Goal: Task Accomplishment & Management: Use online tool/utility

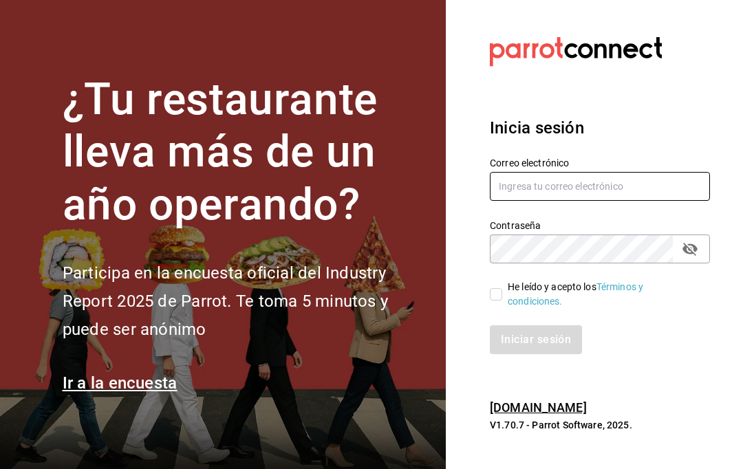
click at [553, 201] on input "text" at bounding box center [600, 186] width 220 height 29
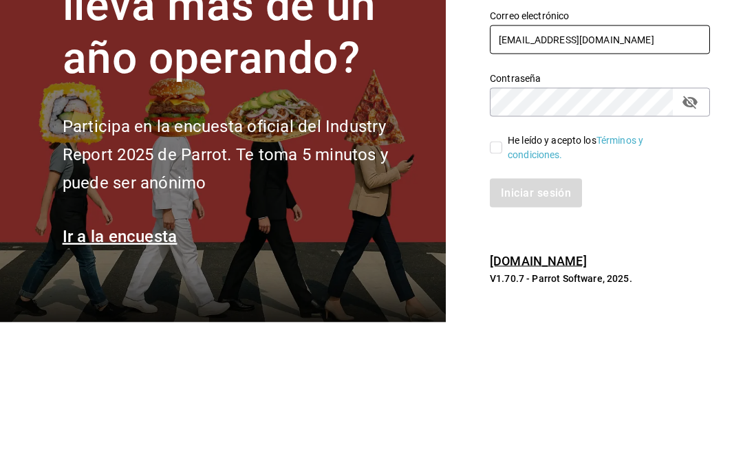
type input "nambao@hotmail.com"
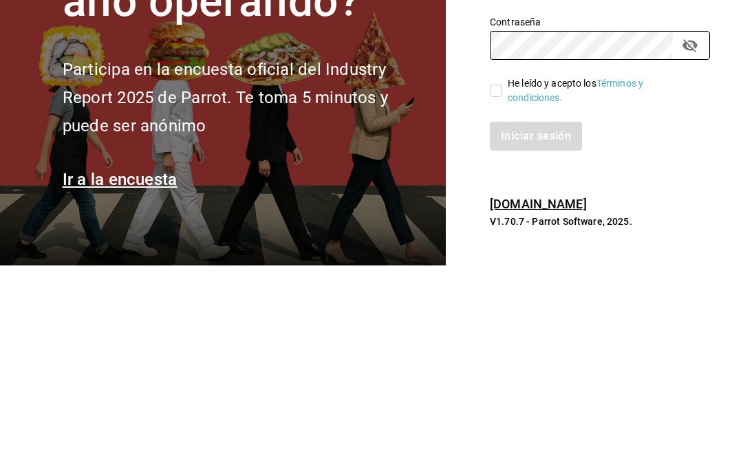
click at [483, 263] on div "He leído y acepto los Términos y condiciones." at bounding box center [591, 285] width 237 height 45
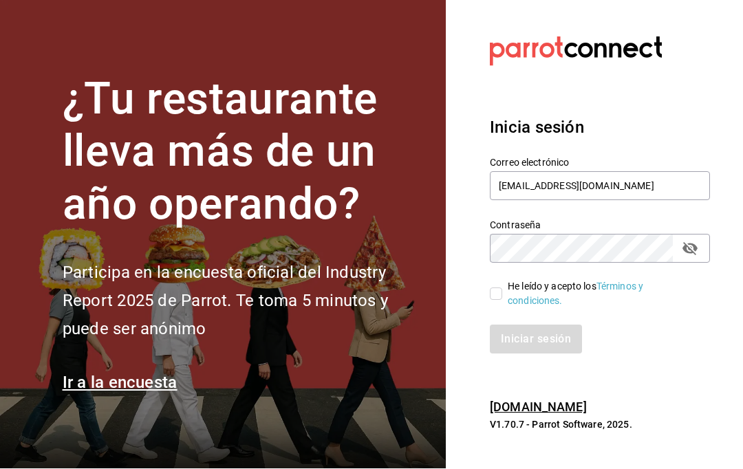
click at [496, 288] on input "He leído y acepto los Términos y condiciones." at bounding box center [496, 294] width 12 height 12
checkbox input "true"
click at [544, 325] on button "Iniciar sesión" at bounding box center [537, 339] width 94 height 29
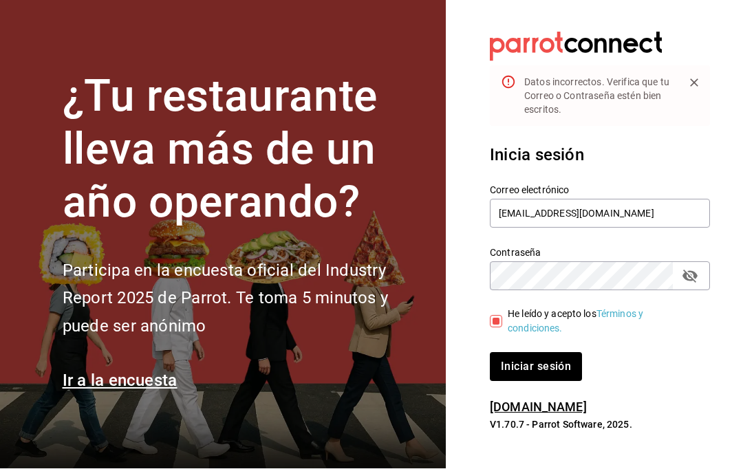
click at [685, 270] on icon "passwordField" at bounding box center [689, 276] width 15 height 13
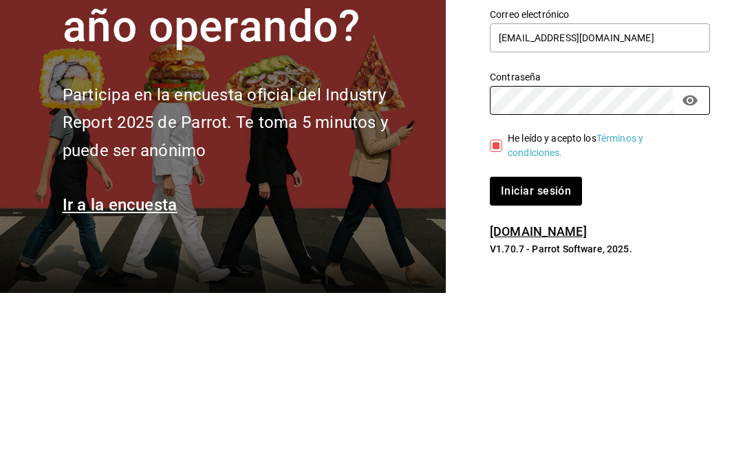
click at [535, 353] on button "Iniciar sesión" at bounding box center [536, 367] width 92 height 29
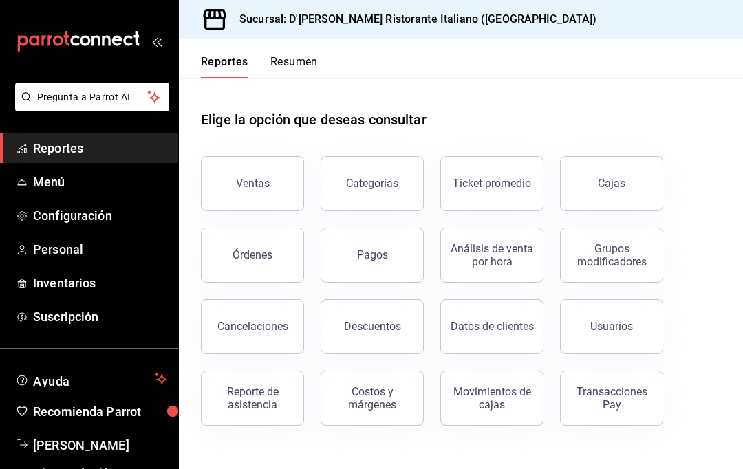
click at [259, 396] on div "Reporte de asistencia" at bounding box center [252, 398] width 85 height 26
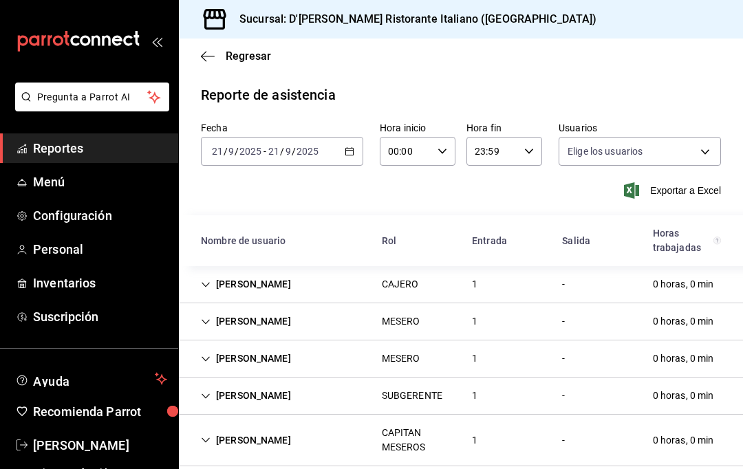
type input "fbaa1dcd-9b1b-42d3-8417-c392ee4ac69c,c847f7ff-4ec8-4711-b402-dbc889304ff0,82cd9…"
click at [693, 147] on body "Pregunta a Parrot AI Reportes Menú Configuración Personal Inventarios Suscripci…" at bounding box center [371, 234] width 743 height 469
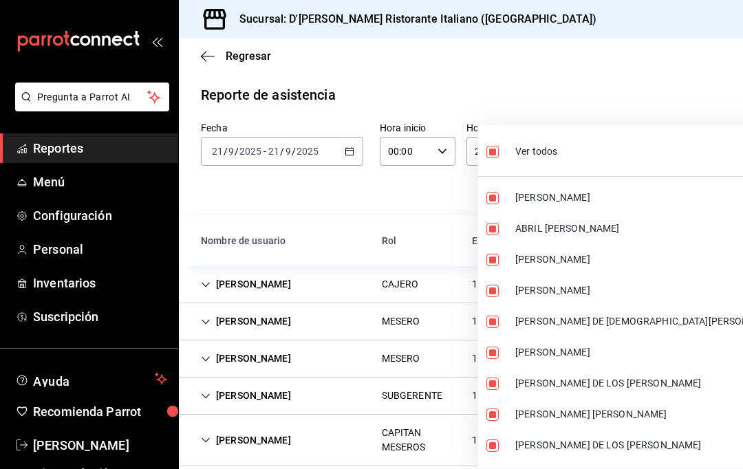
click at [550, 149] on span "Ver todos" at bounding box center [536, 151] width 42 height 14
checkbox input "false"
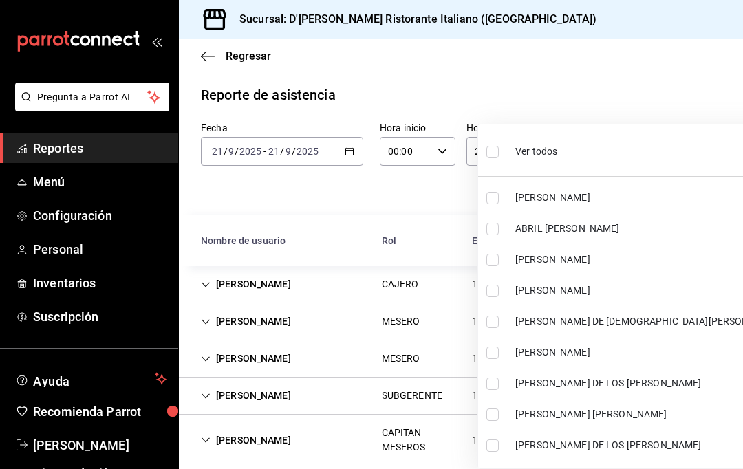
checkbox input "false"
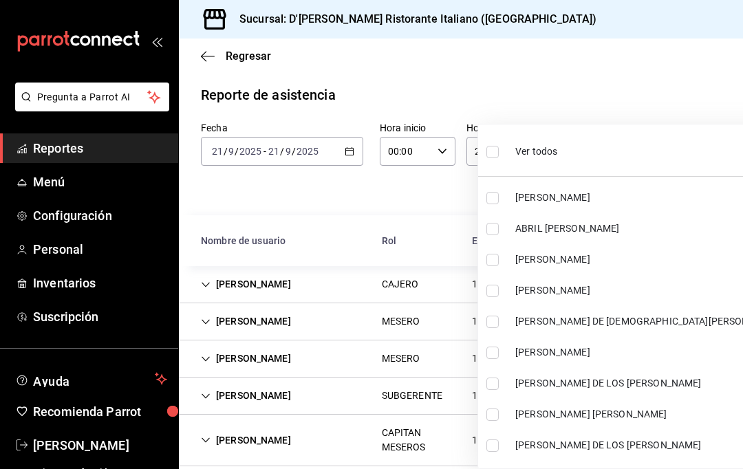
checkbox input "false"
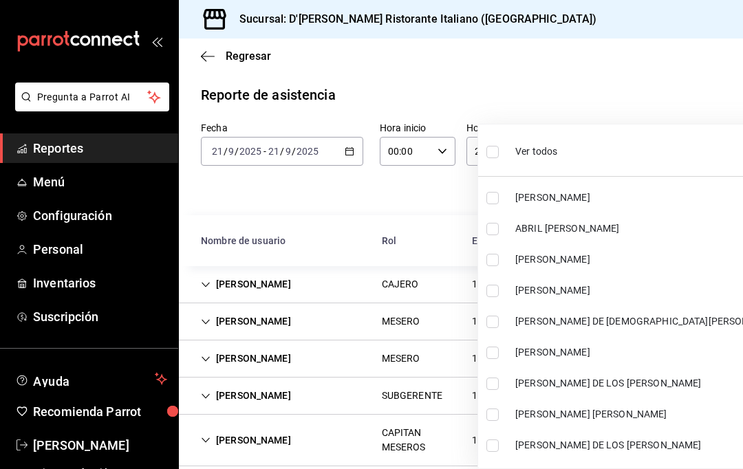
checkbox input "false"
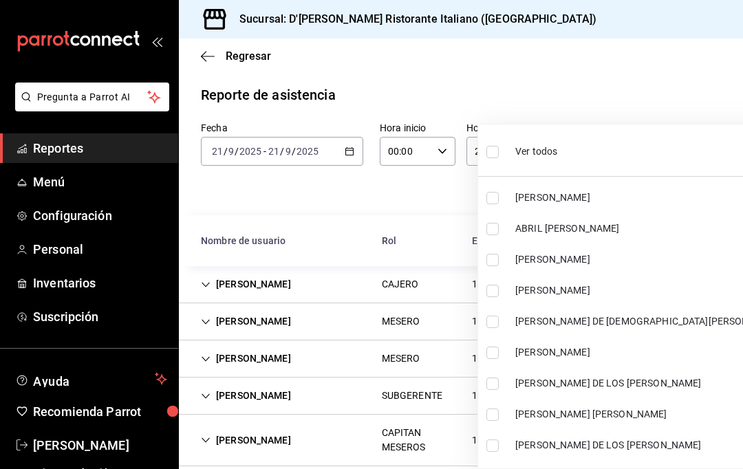
checkbox input "false"
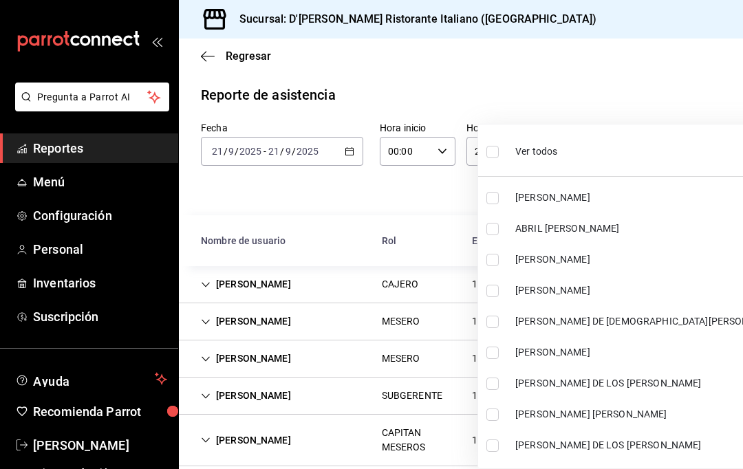
checkbox input "false"
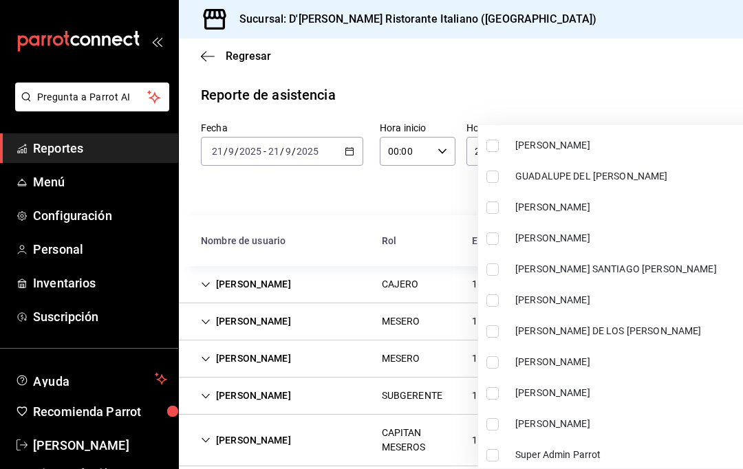
scroll to position [427, 0]
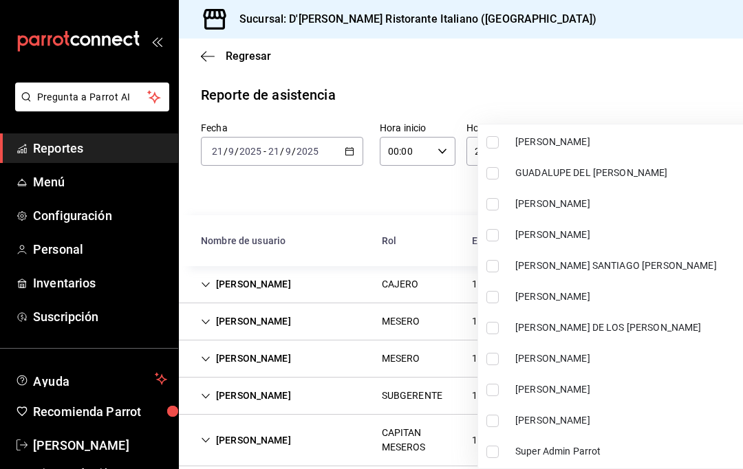
click at [621, 289] on li "[PERSON_NAME]" at bounding box center [633, 296] width 310 height 31
type input "62821c11-d420-4861-98eb-f1a750ab96d5"
checkbox input "true"
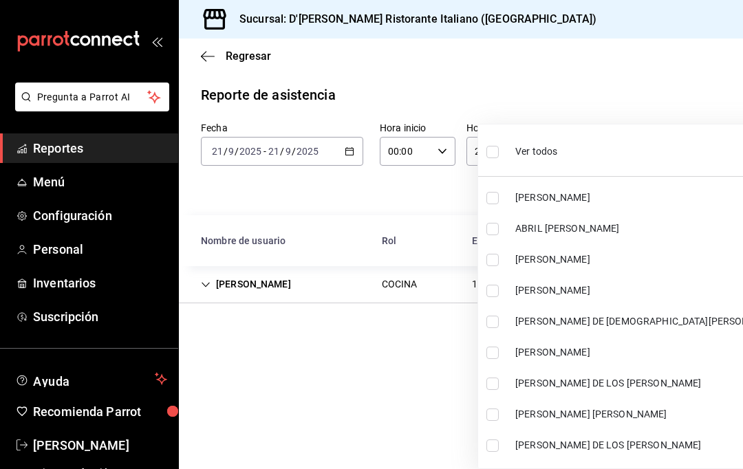
click at [412, 200] on div at bounding box center [371, 234] width 743 height 469
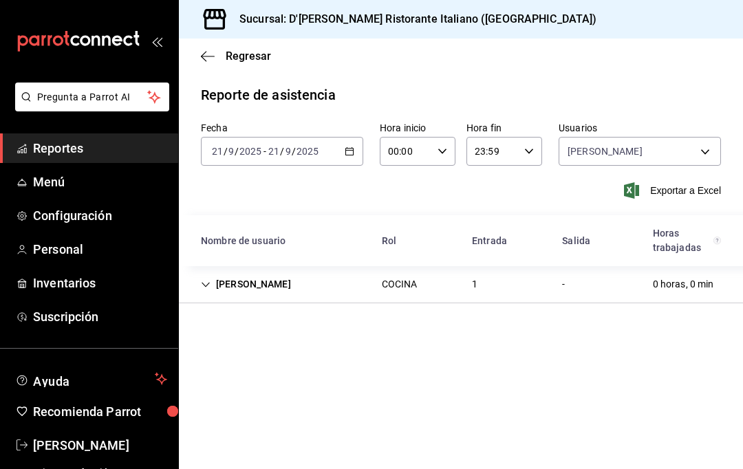
click at [680, 184] on span "Exportar a Excel" at bounding box center [674, 190] width 94 height 17
click at [703, 146] on body "Pregunta a Parrot AI Reportes Menú Configuración Personal Inventarios Suscripci…" at bounding box center [371, 234] width 743 height 469
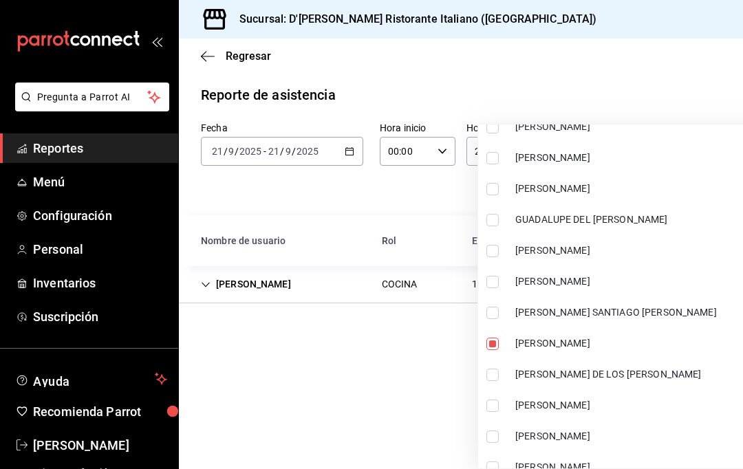
scroll to position [409, 0]
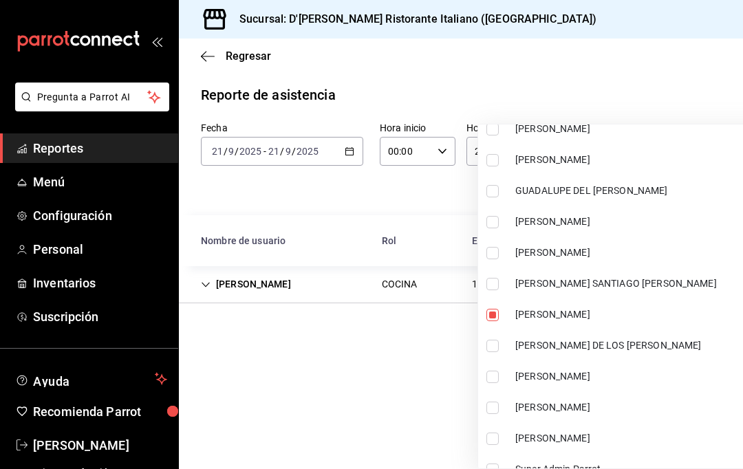
click at [584, 315] on span "[PERSON_NAME]" at bounding box center [649, 315] width 268 height 14
checkbox input "false"
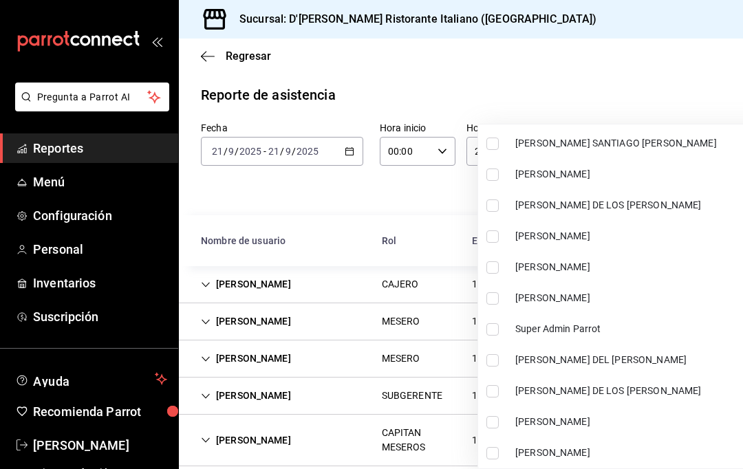
scroll to position [550, 0]
click at [497, 387] on input "checkbox" at bounding box center [492, 391] width 12 height 12
checkbox input "true"
type input "86b76ab2-c3ff-4c9a-a759-315c1f25a9fb"
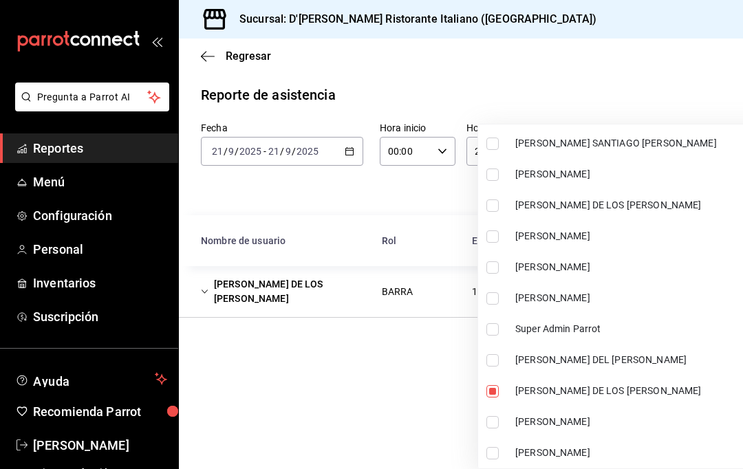
click at [592, 72] on div at bounding box center [371, 234] width 743 height 469
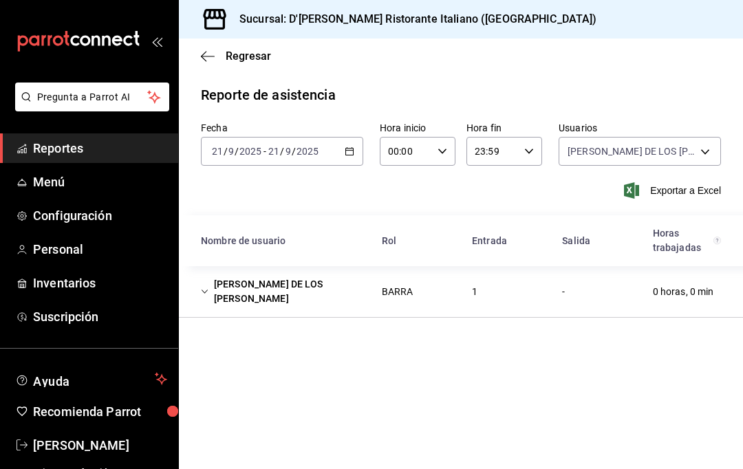
click at [681, 183] on span "Exportar a Excel" at bounding box center [674, 190] width 94 height 17
click at [669, 184] on span "Exportar a Excel" at bounding box center [674, 190] width 94 height 17
click at [701, 131] on div "[PERSON_NAME] DE LOS [PERSON_NAME] 86b76ab2-c3ff-4c9a-a759-315c1f25a9fb" at bounding box center [640, 148] width 162 height 34
click at [704, 140] on body "Pregunta a Parrot AI Reportes Menú Configuración Personal Inventarios Suscripci…" at bounding box center [371, 234] width 743 height 469
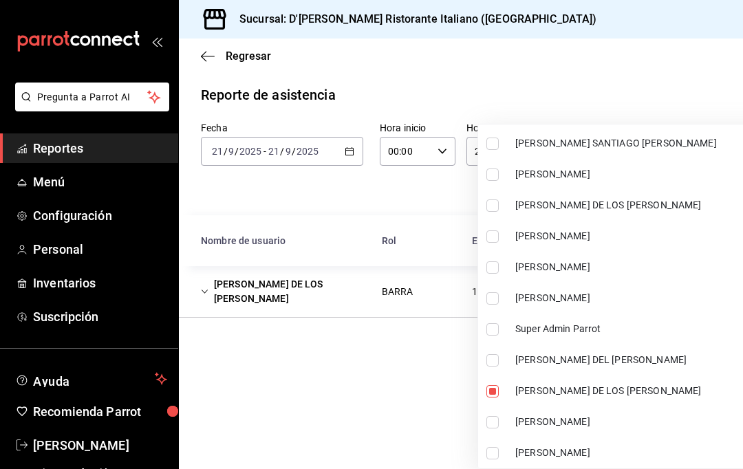
scroll to position [550, 0]
click at [570, 378] on li "[PERSON_NAME] DE LOS [PERSON_NAME]" at bounding box center [633, 391] width 310 height 31
checkbox input "false"
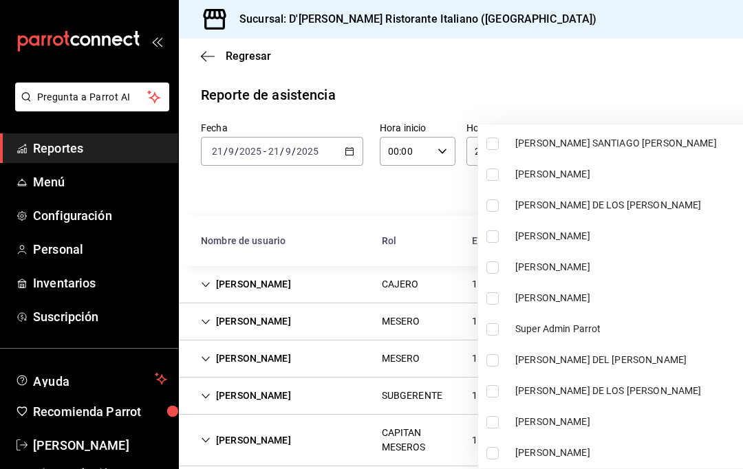
scroll to position [550, 0]
click at [645, 416] on span "[PERSON_NAME]" at bounding box center [649, 422] width 268 height 14
type input "7520c60e-7cc4-42ca-abc9-bda8d54f8cdb"
checkbox input "true"
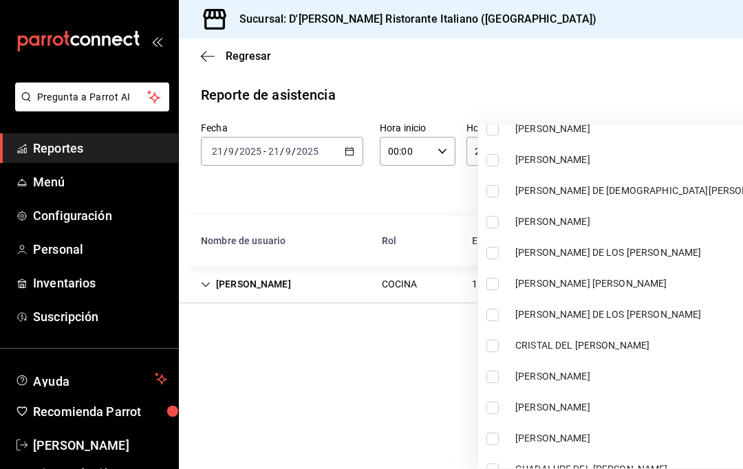
click at [625, 69] on div at bounding box center [371, 234] width 743 height 469
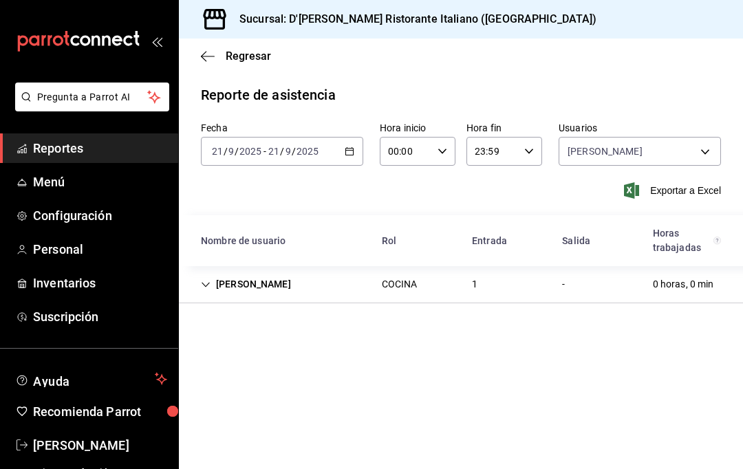
click at [675, 191] on span "Exportar a Excel" at bounding box center [674, 190] width 94 height 17
click at [704, 151] on body "Pregunta a Parrot AI Reportes Menú Configuración Personal Inventarios Suscripci…" at bounding box center [371, 234] width 743 height 469
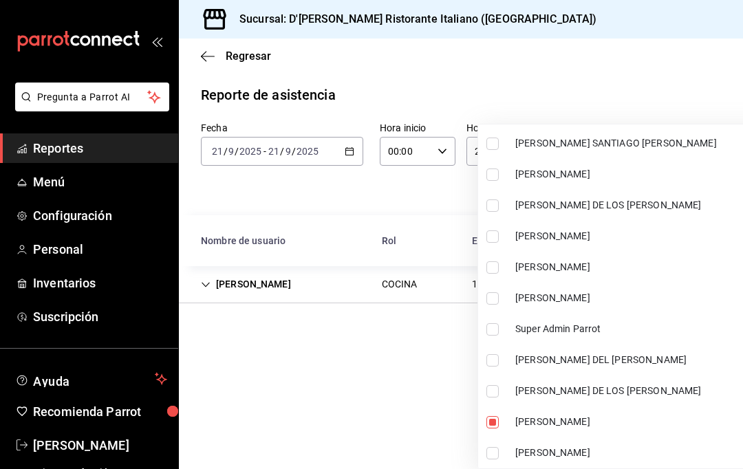
scroll to position [550, 0]
click at [643, 421] on span "[PERSON_NAME]" at bounding box center [649, 422] width 268 height 14
checkbox input "false"
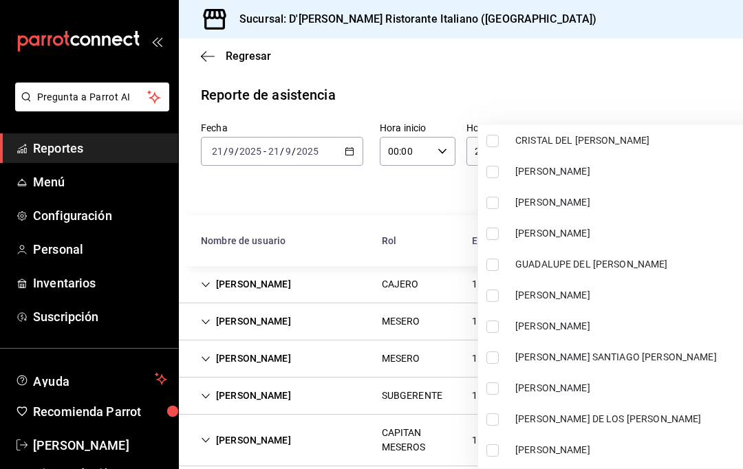
scroll to position [330, 0]
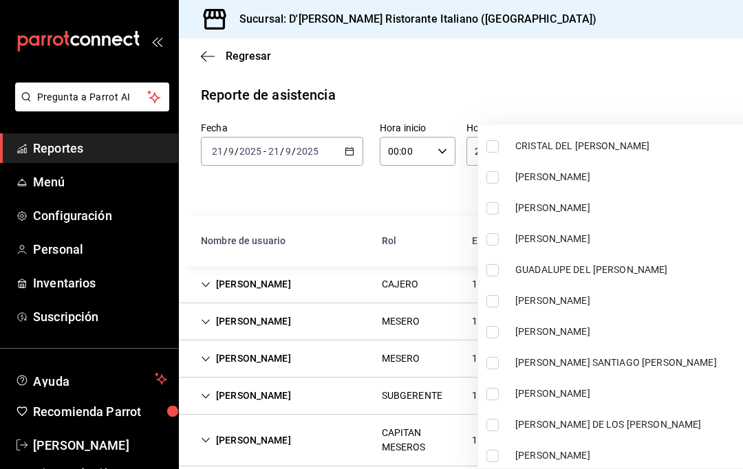
click at [630, 230] on li "[PERSON_NAME]" at bounding box center [633, 239] width 310 height 31
type input "c7b52462-bedd-42a9-9121-cc295ef6cd65"
checkbox input "true"
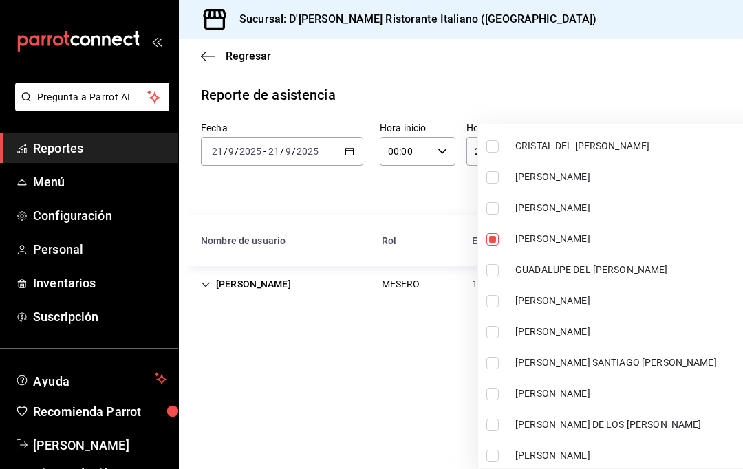
click at [634, 66] on div at bounding box center [371, 234] width 743 height 469
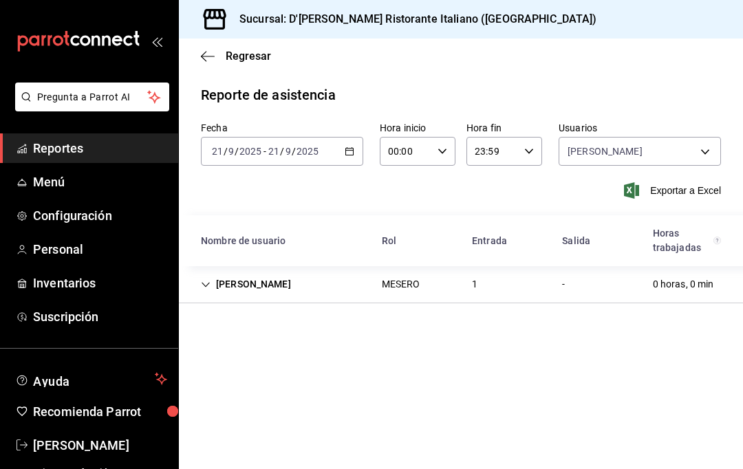
click at [680, 186] on span "Exportar a Excel" at bounding box center [674, 190] width 94 height 17
click at [699, 144] on body "Pregunta a Parrot AI Reportes Menú Configuración Personal Inventarios Suscripci…" at bounding box center [371, 234] width 743 height 469
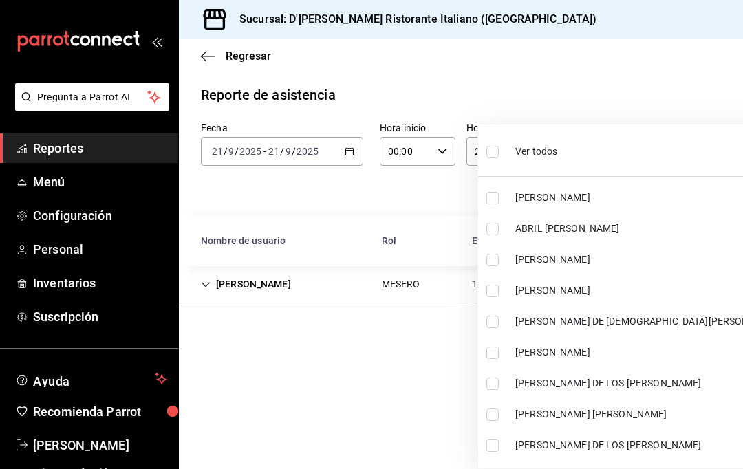
click at [603, 221] on li "ABRIL [PERSON_NAME]" at bounding box center [633, 228] width 310 height 31
type input "c7b52462-bedd-42a9-9121-cc295ef6cd65,c847f7ff-4ec8-4711-b402-dbc889304ff0"
checkbox input "true"
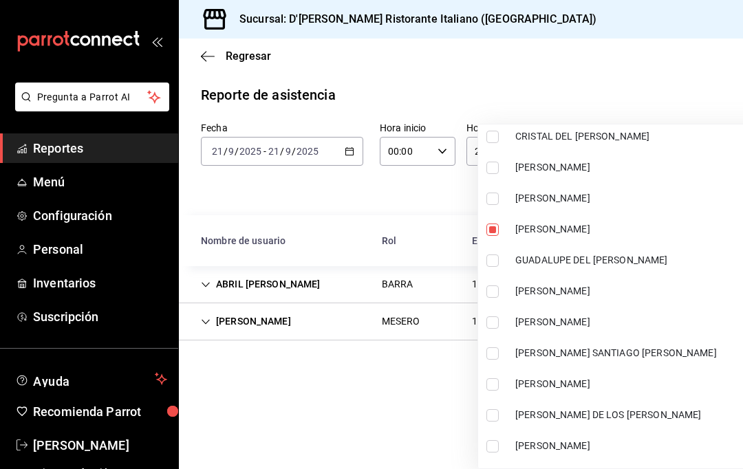
scroll to position [364, 0]
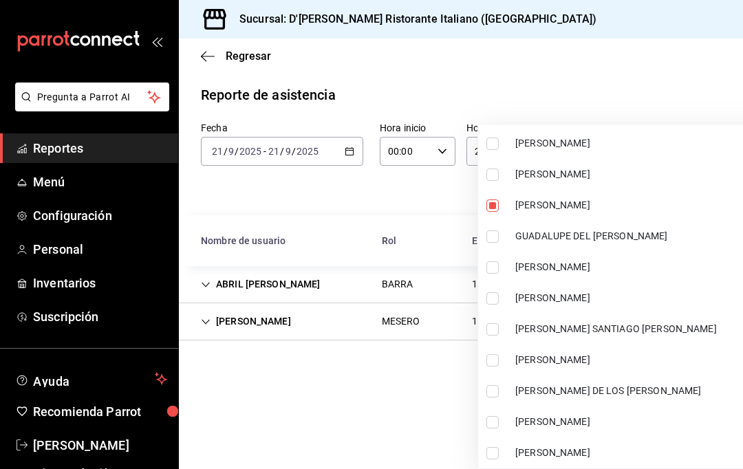
click at [640, 204] on span "[PERSON_NAME]" at bounding box center [649, 205] width 268 height 14
type input "c847f7ff-4ec8-4711-b402-dbc889304ff0"
checkbox input "false"
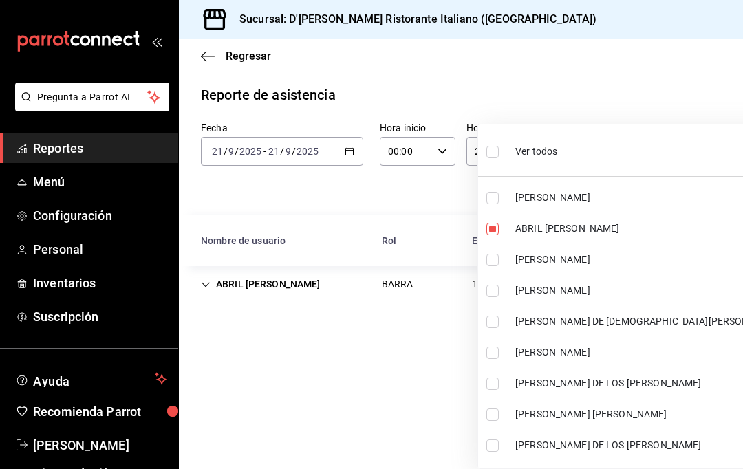
click at [433, 346] on div at bounding box center [371, 234] width 743 height 469
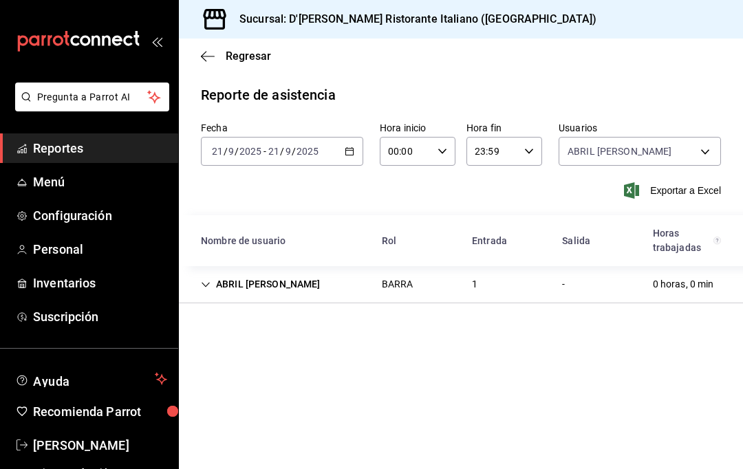
click at [682, 184] on span "Exportar a Excel" at bounding box center [674, 190] width 94 height 17
click at [701, 142] on body "Pregunta a Parrot AI Reportes Menú Configuración Personal Inventarios Suscripci…" at bounding box center [371, 234] width 743 height 469
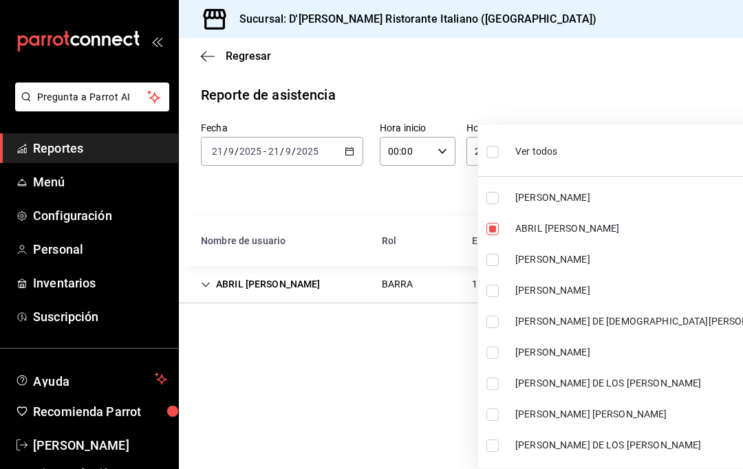
click at [560, 224] on span "ABRIL [PERSON_NAME]" at bounding box center [649, 229] width 268 height 14
checkbox input "false"
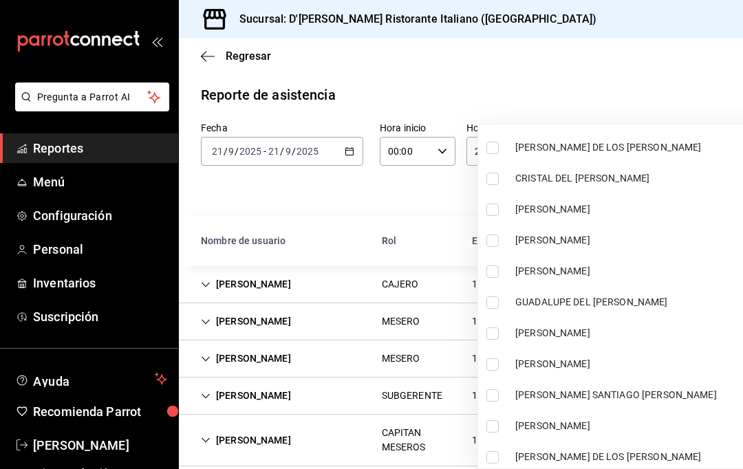
scroll to position [298, 0]
click at [590, 237] on span "[PERSON_NAME]" at bounding box center [649, 240] width 268 height 14
type input "a853ebd3-c438-4aee-9ab1-1bbd29203d32"
checkbox input "true"
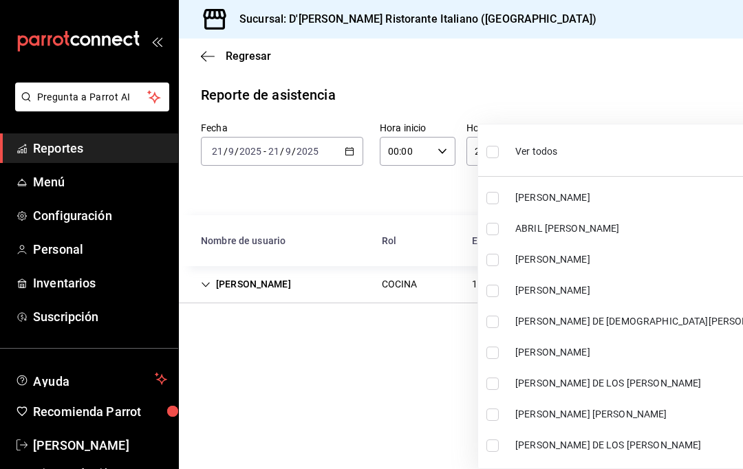
click at [607, 92] on div at bounding box center [371, 234] width 743 height 469
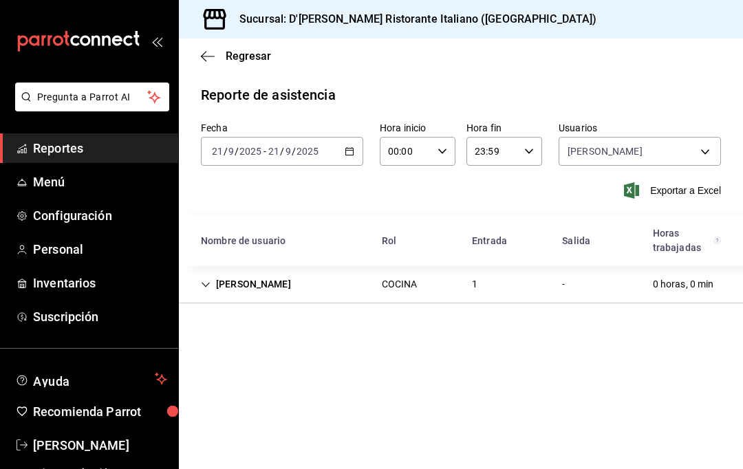
click at [685, 183] on span "Exportar a Excel" at bounding box center [674, 190] width 94 height 17
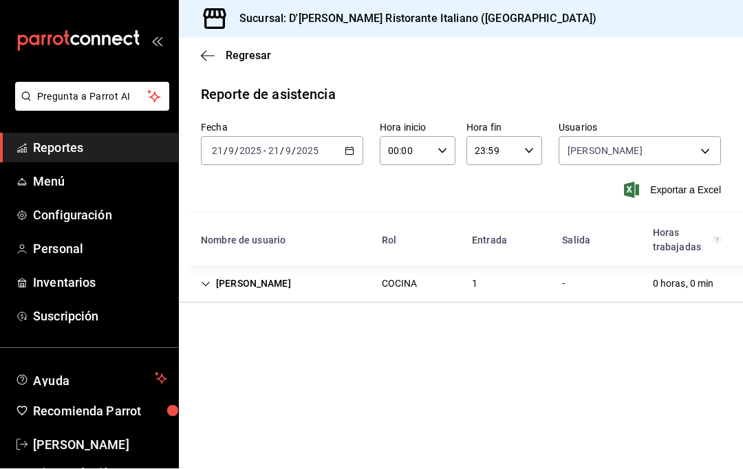
click at [710, 85] on body "Pregunta a Parrot AI Reportes Menú Configuración Personal Inventarios Suscripci…" at bounding box center [371, 234] width 743 height 469
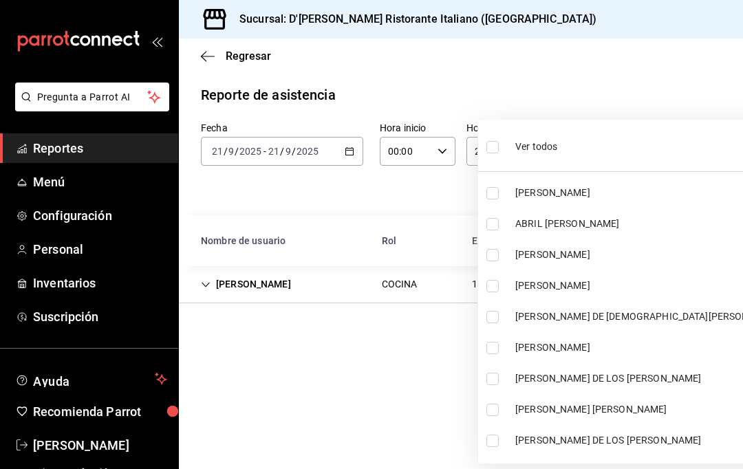
click at [494, 221] on input "checkbox" at bounding box center [492, 224] width 12 height 12
checkbox input "true"
click at [387, 343] on div at bounding box center [371, 234] width 743 height 469
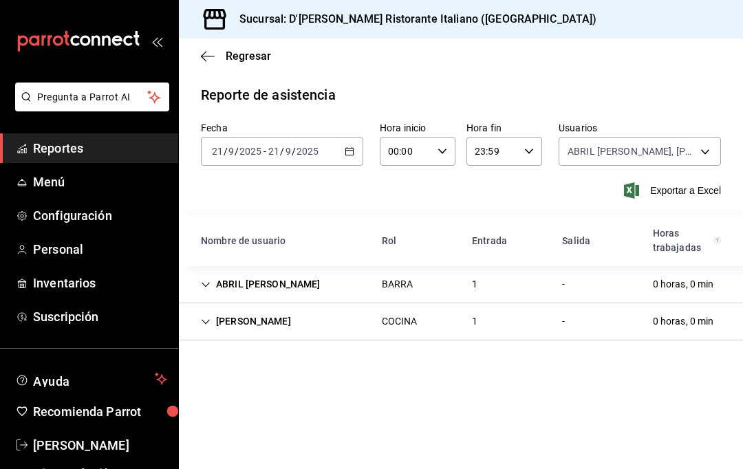
click at [674, 89] on body "Pregunta a Parrot AI Reportes Menú Configuración Personal Inventarios Suscripci…" at bounding box center [371, 234] width 743 height 469
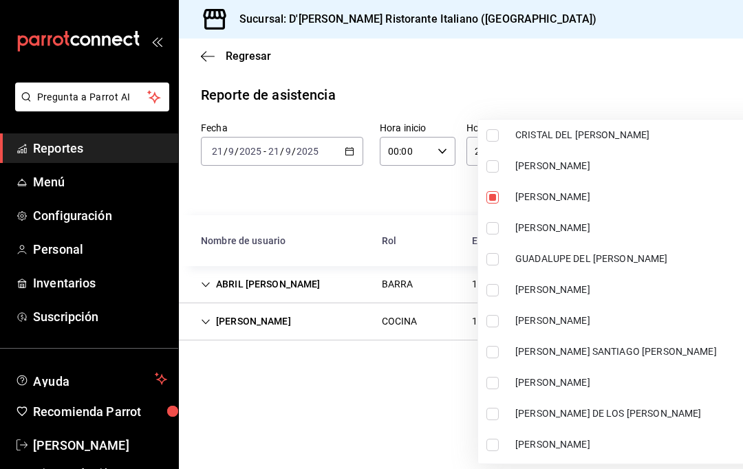
scroll to position [336, 0]
click at [576, 185] on li "[PERSON_NAME]" at bounding box center [633, 197] width 310 height 31
type input "c847f7ff-4ec8-4711-b402-dbc889304ff0"
checkbox input "false"
click at [384, 358] on div at bounding box center [371, 234] width 743 height 469
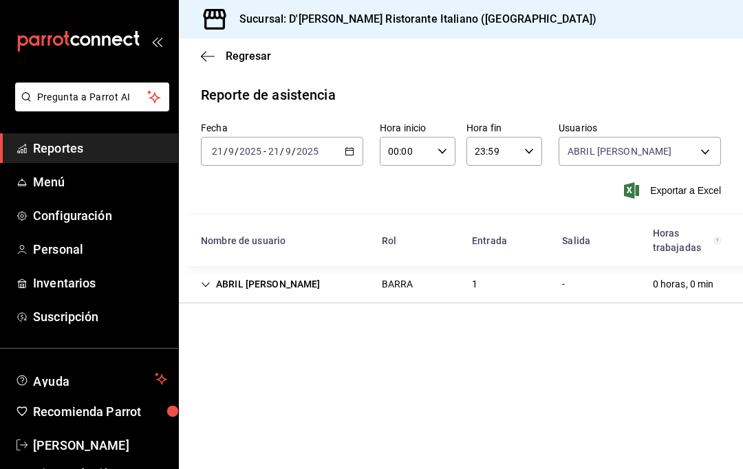
click at [678, 182] on span "Exportar a Excel" at bounding box center [674, 190] width 94 height 17
click at [711, 89] on body "Pregunta a Parrot AI Reportes Menú Configuración Personal Inventarios Suscripci…" at bounding box center [371, 234] width 743 height 469
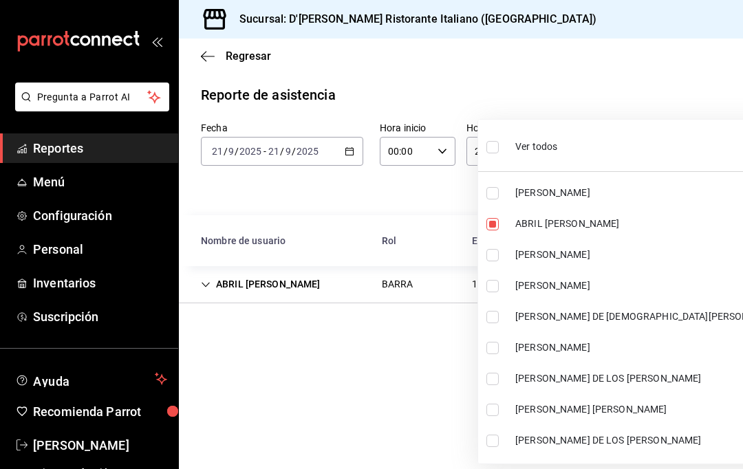
click at [599, 222] on span "ABRIL [PERSON_NAME]" at bounding box center [649, 224] width 268 height 14
checkbox input "false"
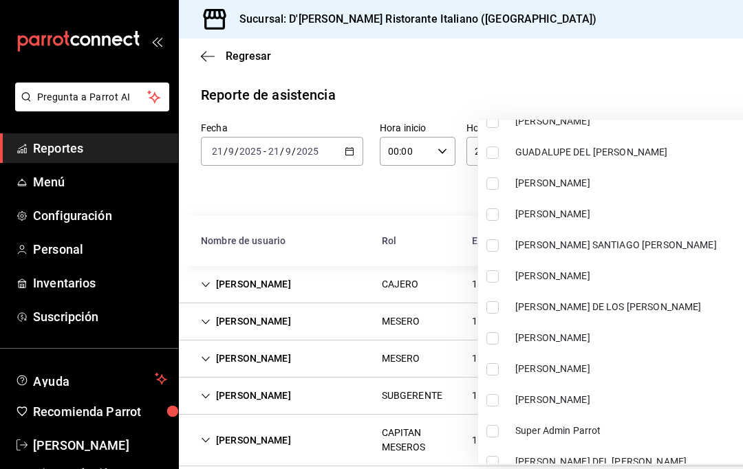
scroll to position [449, 0]
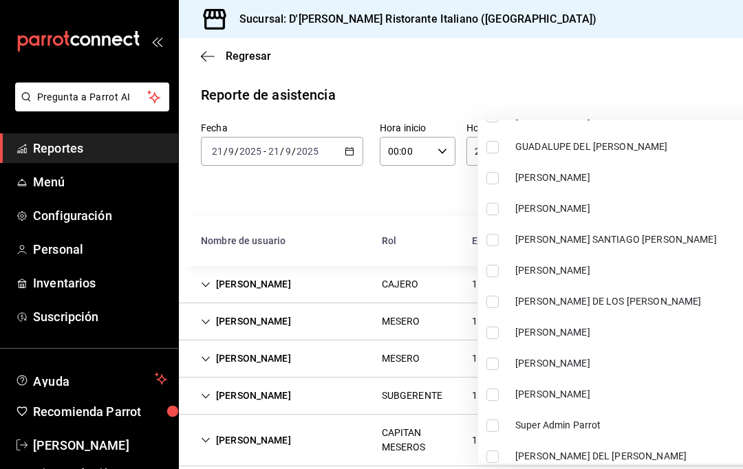
click at [607, 269] on span "[PERSON_NAME]" at bounding box center [649, 270] width 268 height 14
type input "62821c11-d420-4861-98eb-f1a750ab96d5"
checkbox input "true"
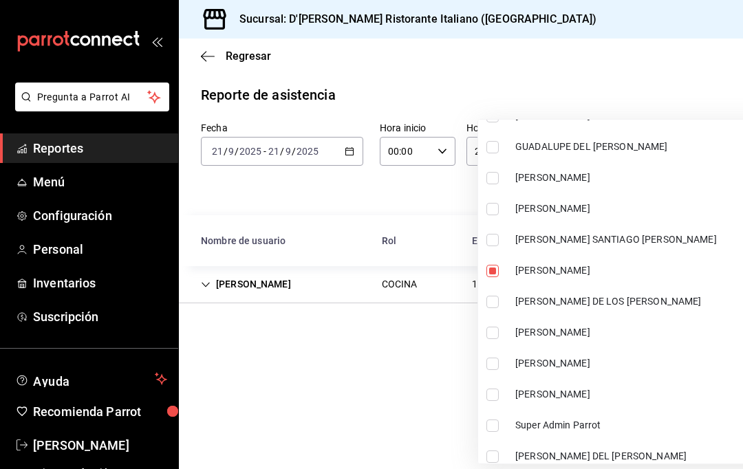
click at [424, 338] on div at bounding box center [371, 234] width 743 height 469
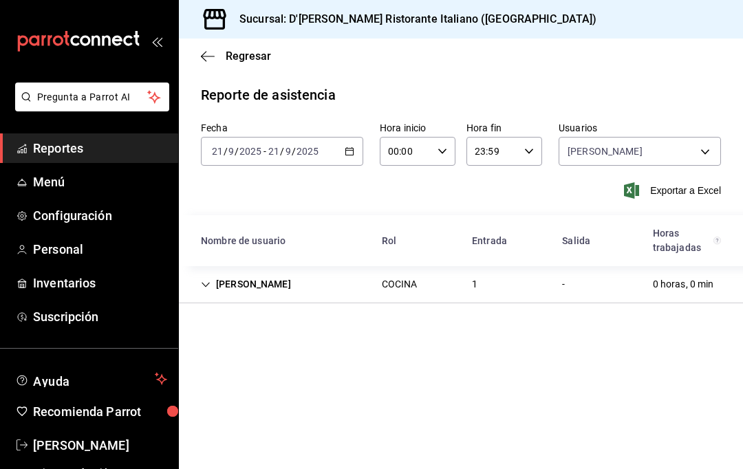
click at [683, 182] on span "Exportar a Excel" at bounding box center [674, 190] width 94 height 17
click at [340, 137] on div "[DATE] [DATE] - [DATE] [DATE]" at bounding box center [282, 151] width 162 height 29
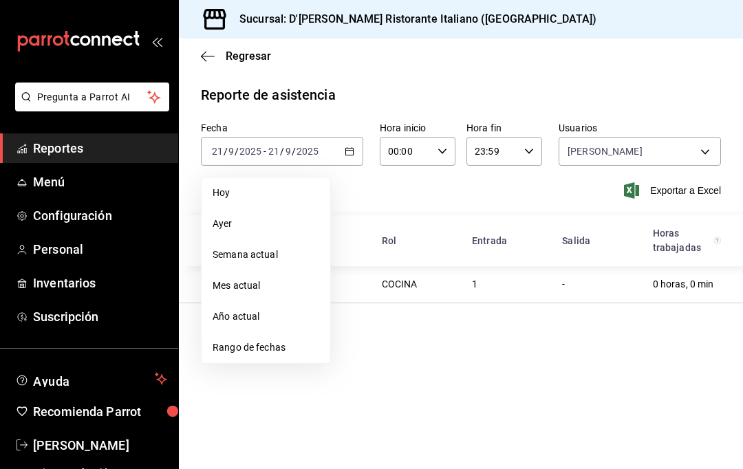
click at [268, 341] on span "Rango de fechas" at bounding box center [266, 348] width 107 height 14
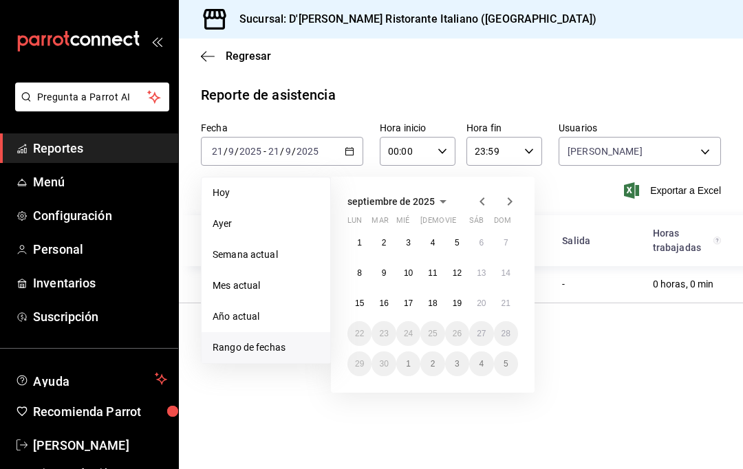
click at [480, 299] on abbr "20" at bounding box center [481, 304] width 9 height 10
click at [512, 291] on button "21" at bounding box center [506, 303] width 24 height 25
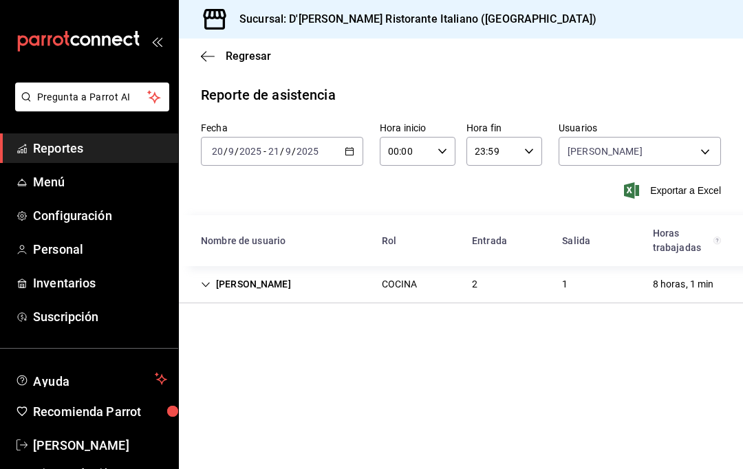
click at [709, 86] on body "Pregunta a Parrot AI Reportes Menú Configuración Personal Inventarios Suscripci…" at bounding box center [371, 234] width 743 height 469
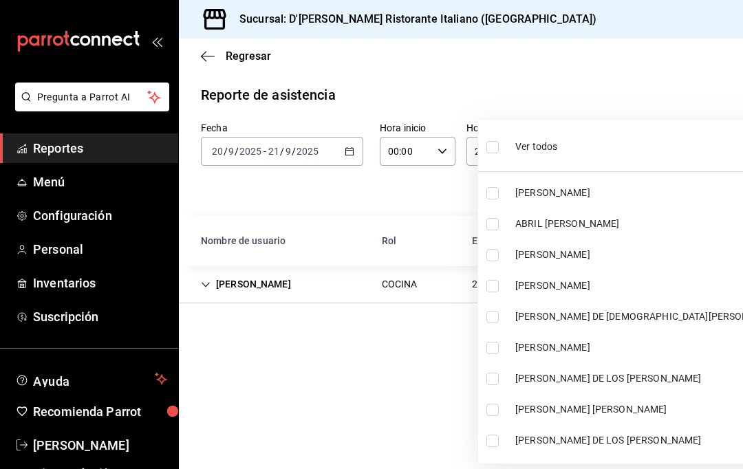
click at [435, 136] on div at bounding box center [371, 234] width 743 height 469
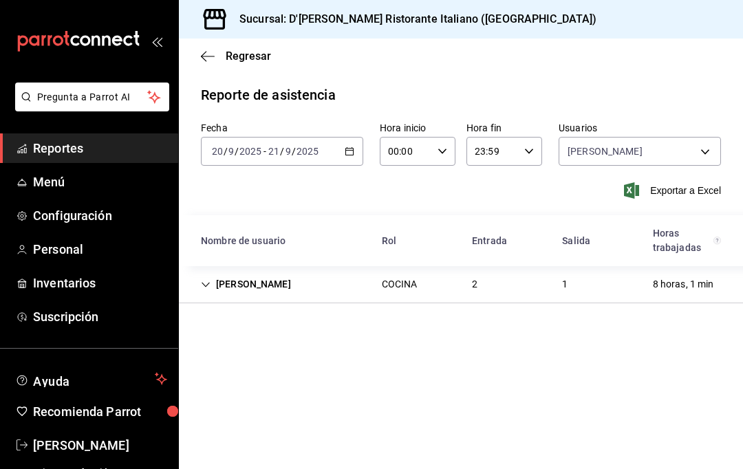
click at [201, 280] on icon "Cell" at bounding box center [206, 285] width 10 height 10
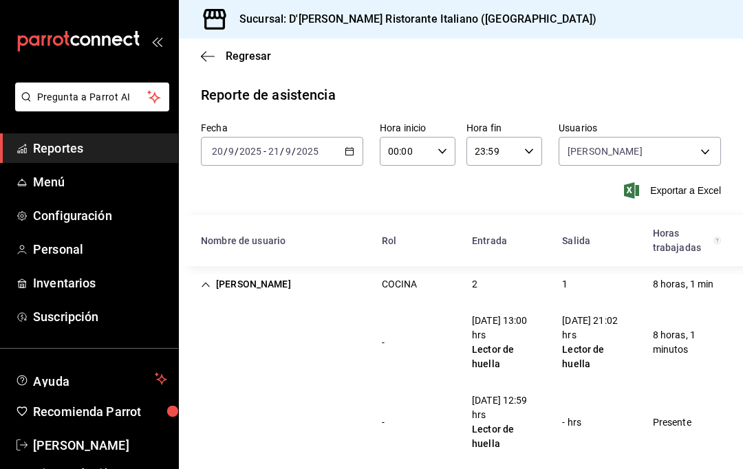
click at [692, 182] on span "Exportar a Excel" at bounding box center [674, 190] width 94 height 17
click at [701, 83] on body "Pregunta a Parrot AI Reportes Menú Configuración Personal Inventarios Suscripci…" at bounding box center [371, 234] width 743 height 469
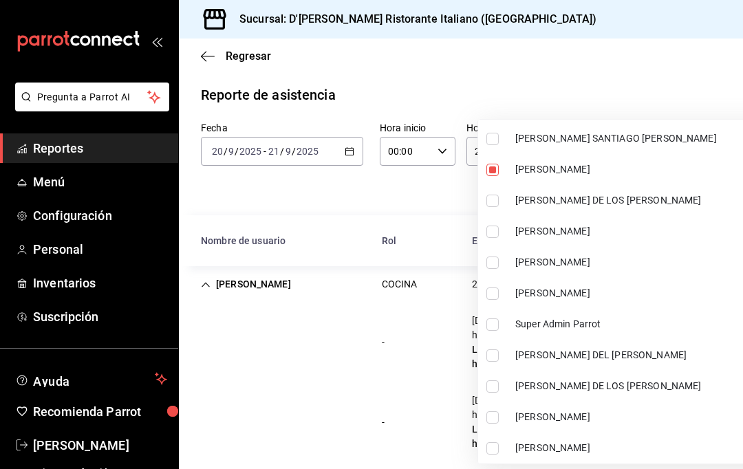
scroll to position [550, 0]
click at [608, 164] on span "[PERSON_NAME]" at bounding box center [649, 169] width 268 height 14
checkbox input "false"
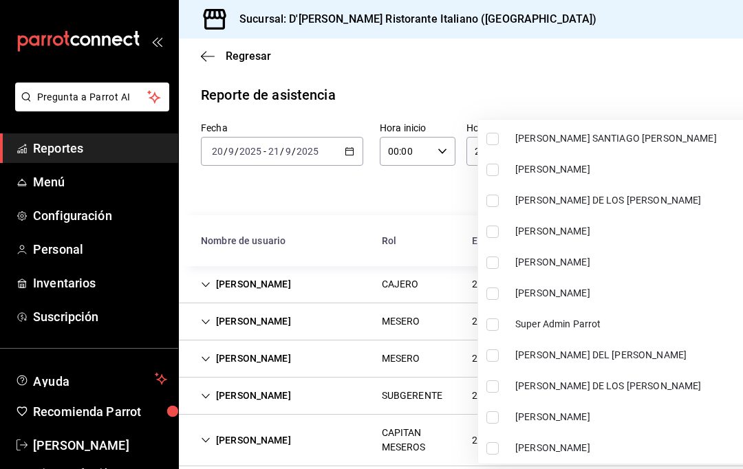
click at [619, 377] on li "[PERSON_NAME] DE LOS [PERSON_NAME]" at bounding box center [633, 386] width 310 height 31
type input "86b76ab2-c3ff-4c9a-a759-315c1f25a9fb"
checkbox input "true"
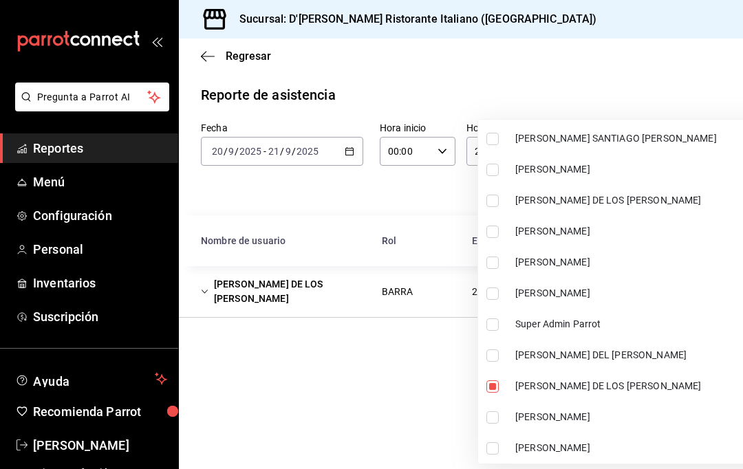
click at [424, 137] on div at bounding box center [371, 234] width 743 height 469
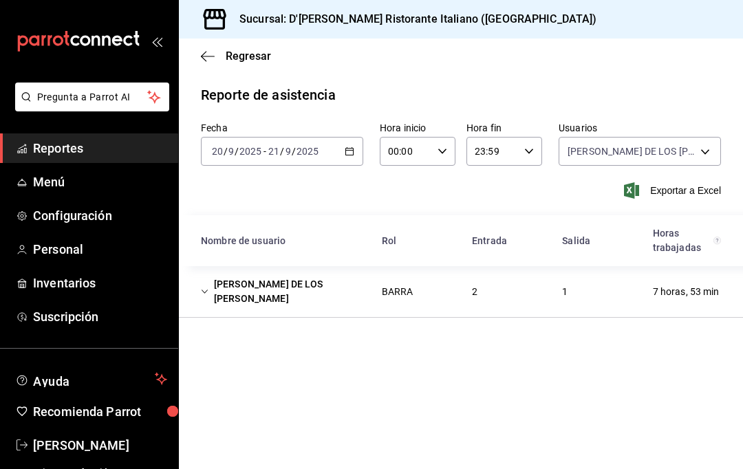
click at [678, 182] on span "Exportar a Excel" at bounding box center [674, 190] width 94 height 17
click at [706, 87] on body "Pregunta a Parrot AI Reportes Menú Configuración Personal Inventarios Suscripci…" at bounding box center [371, 234] width 743 height 469
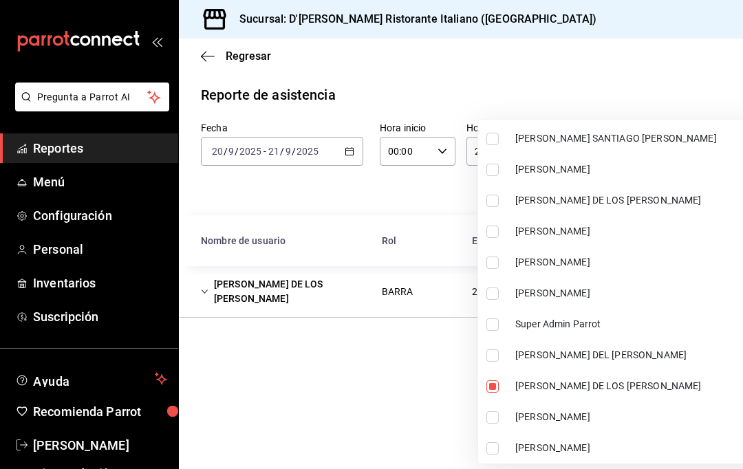
scroll to position [550, 0]
click at [603, 378] on li "[PERSON_NAME] DE LOS [PERSON_NAME]" at bounding box center [633, 386] width 310 height 31
checkbox input "false"
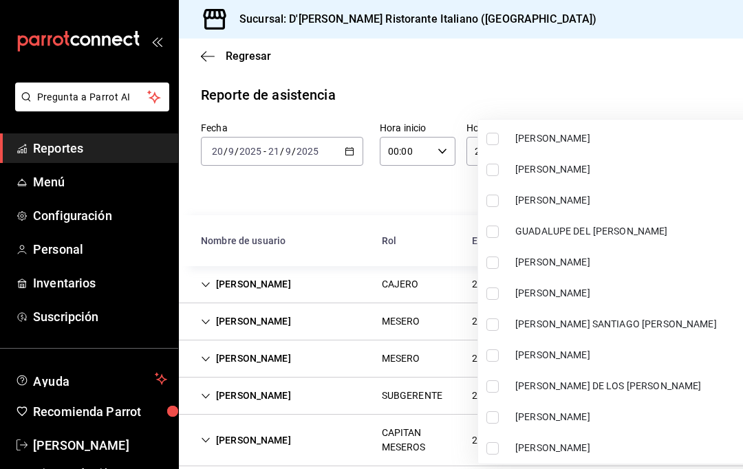
scroll to position [356, 0]
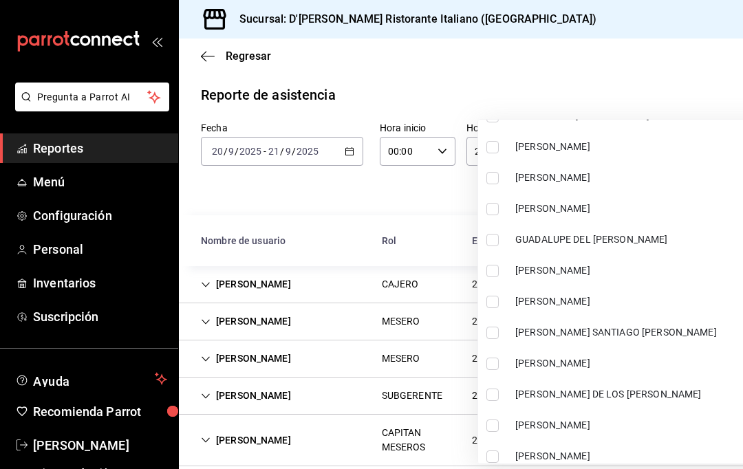
click at [641, 193] on li "[PERSON_NAME]" at bounding box center [633, 177] width 310 height 31
type input "a853ebd3-c438-4aee-9ab1-1bbd29203d32"
checkbox input "true"
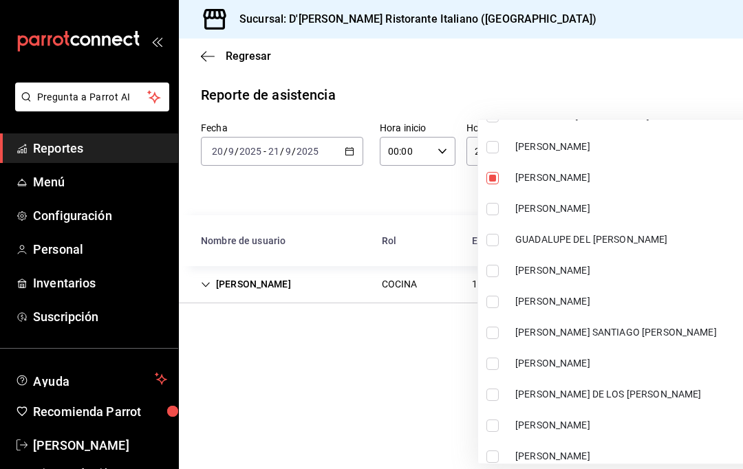
click at [587, 211] on span "[PERSON_NAME]" at bounding box center [649, 209] width 268 height 14
type input "a853ebd3-c438-4aee-9ab1-1bbd29203d32,c7b52462-bedd-42a9-9121-cc295ef6cd65"
checkbox input "true"
click at [598, 179] on span "[PERSON_NAME]" at bounding box center [649, 178] width 268 height 14
type input "c7b52462-bedd-42a9-9121-cc295ef6cd65"
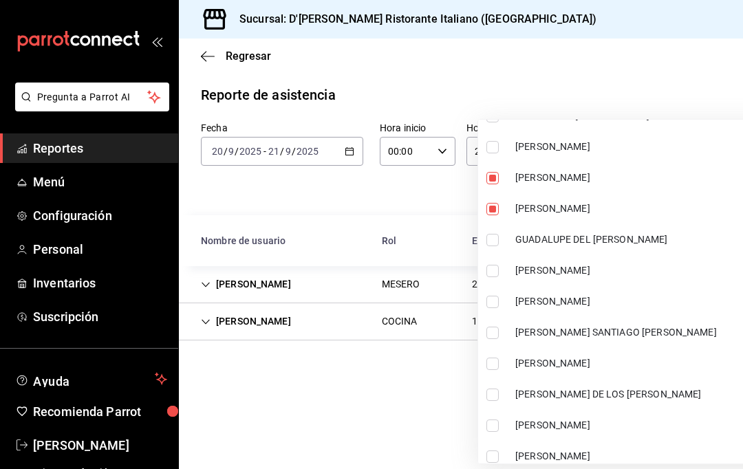
checkbox input "false"
click at [395, 327] on div at bounding box center [371, 234] width 743 height 469
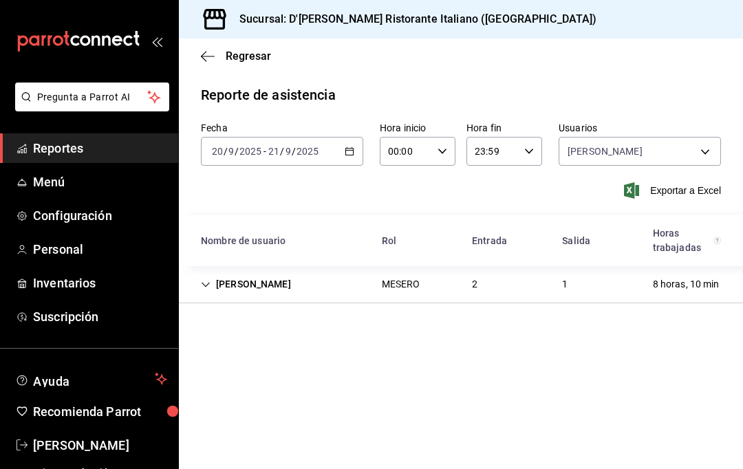
click at [691, 182] on span "Exportar a Excel" at bounding box center [674, 190] width 94 height 17
click at [662, 182] on span "Exportar a Excel" at bounding box center [674, 190] width 94 height 17
click at [708, 86] on body "Pregunta a Parrot AI Reportes Menú Configuración Personal Inventarios Suscripci…" at bounding box center [371, 234] width 743 height 469
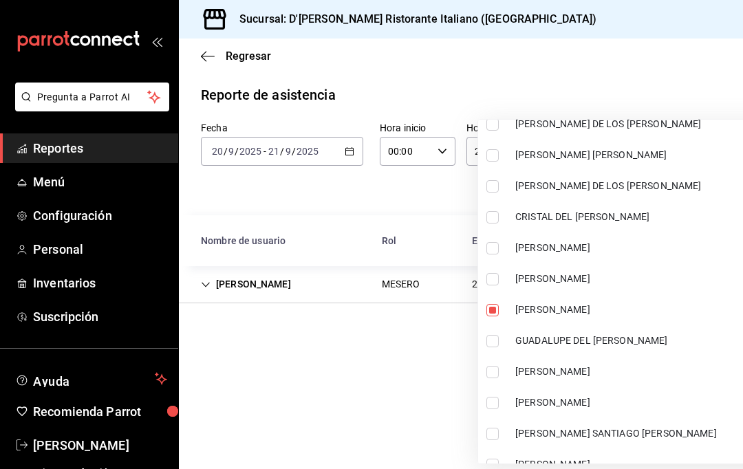
scroll to position [257, 0]
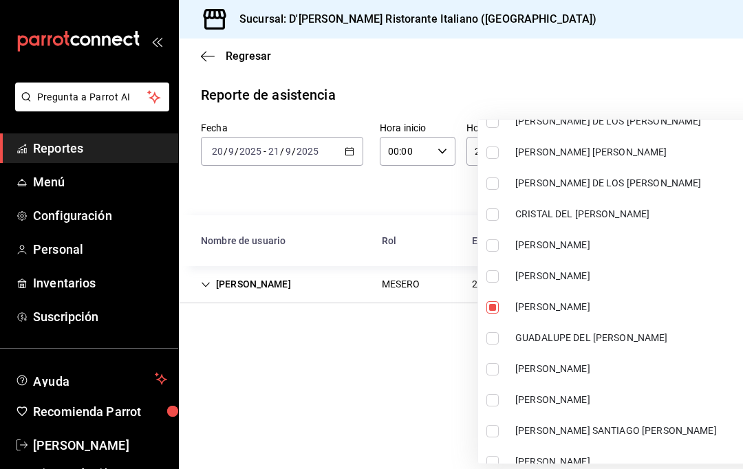
click at [494, 301] on input "checkbox" at bounding box center [492, 307] width 12 height 12
checkbox input "false"
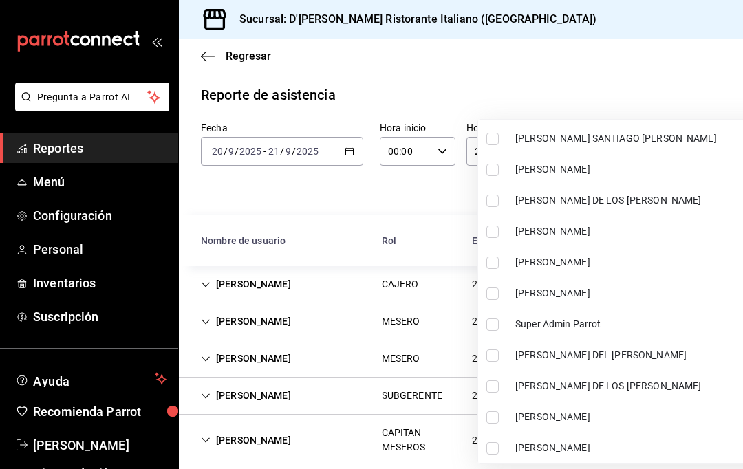
scroll to position [550, 0]
click at [653, 422] on span "[PERSON_NAME]" at bounding box center [649, 417] width 268 height 14
type input "7520c60e-7cc4-42ca-abc9-bda8d54f8cdb"
checkbox input "true"
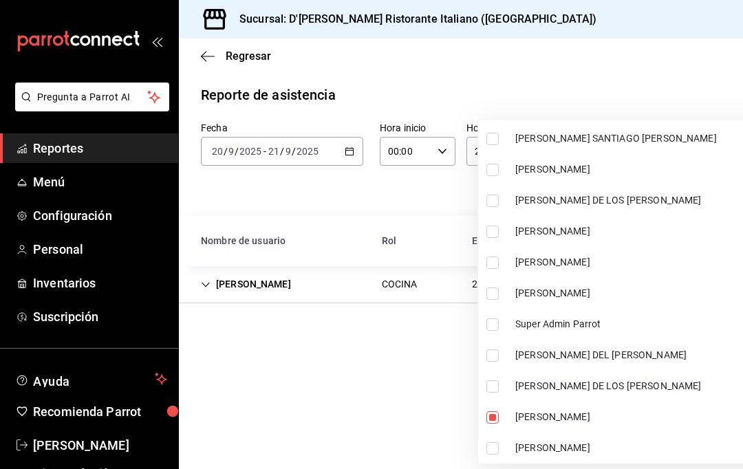
click at [419, 308] on div at bounding box center [371, 234] width 743 height 469
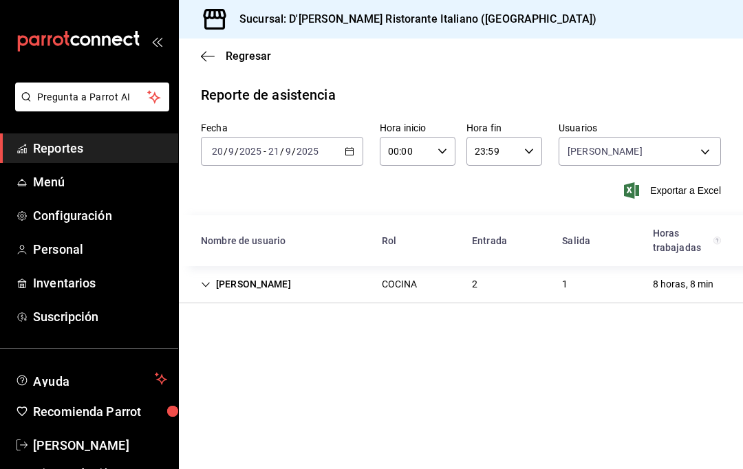
click at [676, 182] on span "Exportar a Excel" at bounding box center [674, 190] width 94 height 17
click at [703, 83] on body "Pregunta a Parrot AI Reportes Menú Configuración Personal Inventarios Suscripci…" at bounding box center [371, 234] width 743 height 469
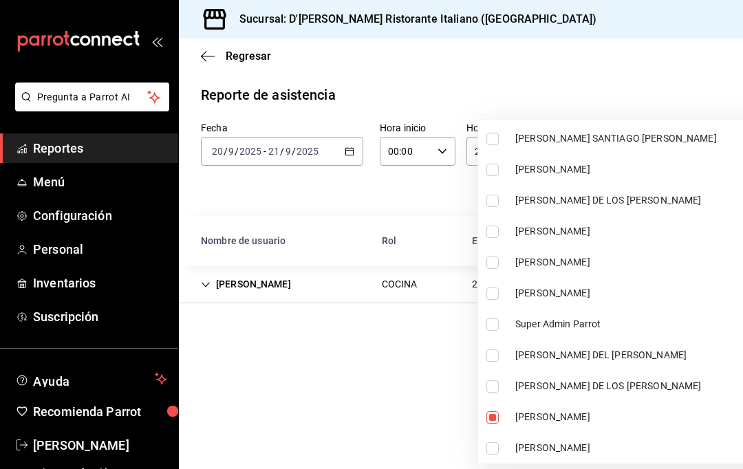
scroll to position [550, 0]
click at [618, 407] on li "[PERSON_NAME]" at bounding box center [633, 417] width 310 height 31
checkbox input "false"
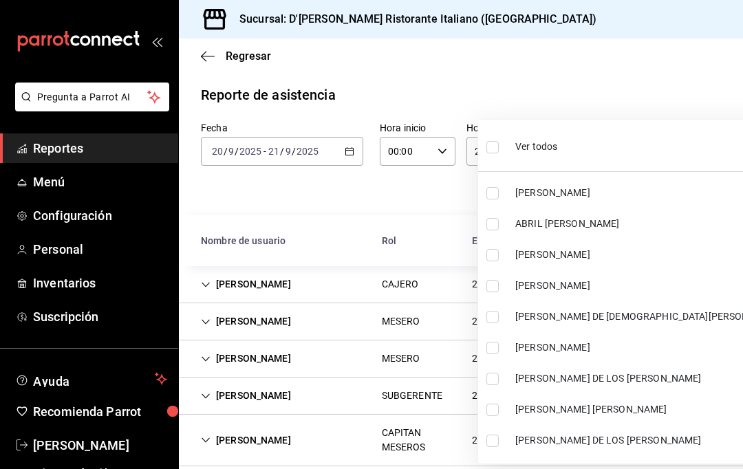
click at [495, 219] on input "checkbox" at bounding box center [492, 224] width 12 height 12
checkbox input "true"
type input "c847f7ff-4ec8-4711-b402-dbc889304ff0"
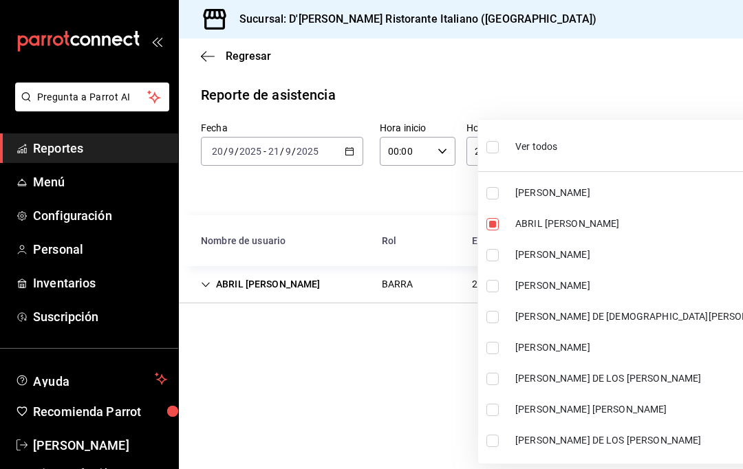
click at [394, 319] on div at bounding box center [371, 234] width 743 height 469
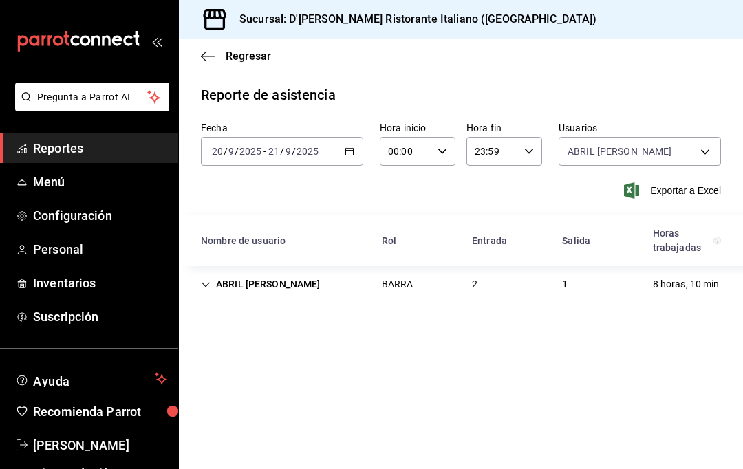
click at [667, 182] on span "Exportar a Excel" at bounding box center [674, 190] width 94 height 17
click at [706, 89] on body "Pregunta a Parrot AI Reportes Menú Configuración Personal Inventarios Suscripci…" at bounding box center [371, 234] width 743 height 469
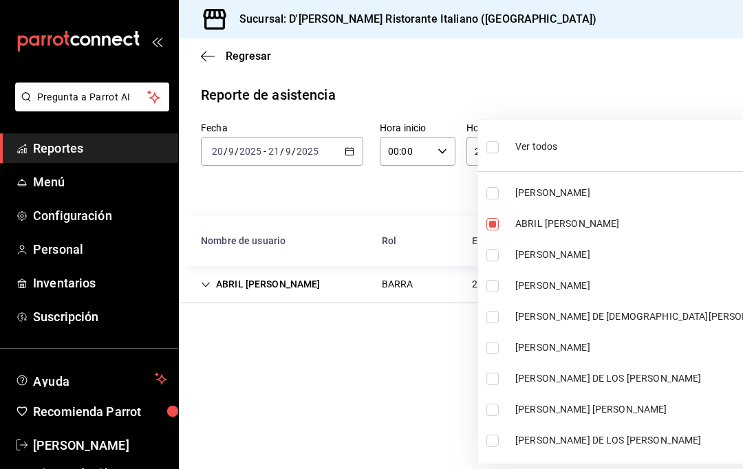
click at [601, 224] on span "ABRIL [PERSON_NAME]" at bounding box center [649, 224] width 268 height 14
checkbox input "false"
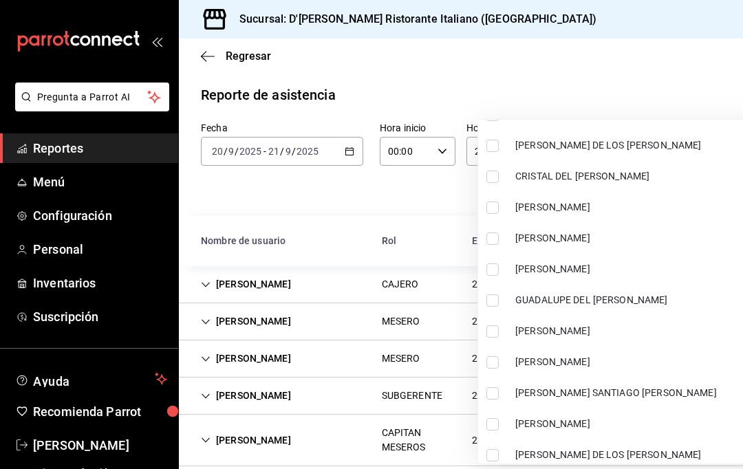
scroll to position [309, 0]
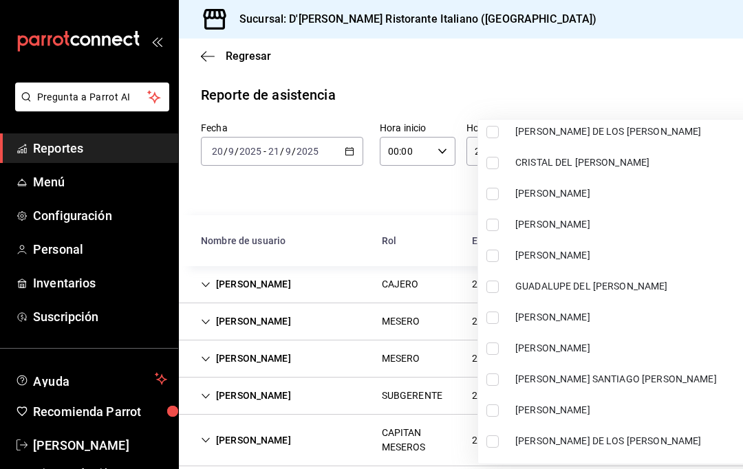
click at [587, 220] on span "[PERSON_NAME]" at bounding box center [649, 224] width 268 height 14
type input "a853ebd3-c438-4aee-9ab1-1bbd29203d32"
checkbox input "true"
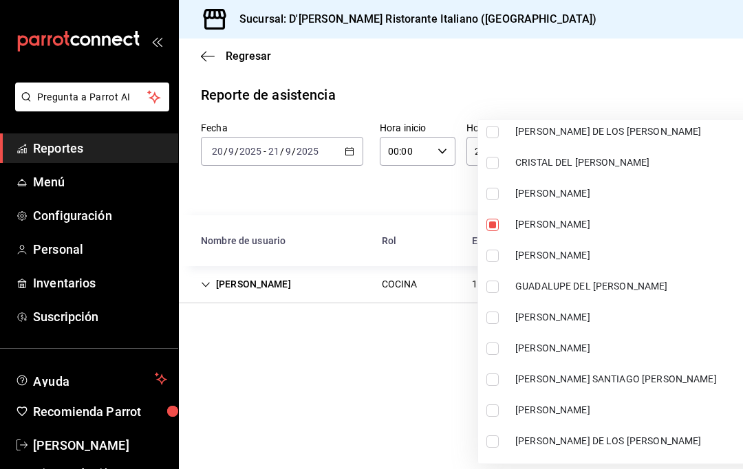
click at [421, 349] on div at bounding box center [371, 234] width 743 height 469
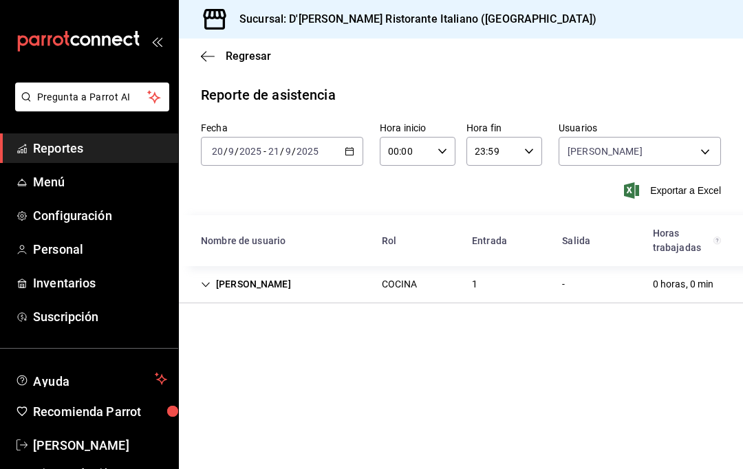
click at [702, 182] on span "Exportar a Excel" at bounding box center [674, 190] width 94 height 17
click at [356, 137] on div "[DATE] [DATE] - [DATE] [DATE]" at bounding box center [282, 151] width 162 height 29
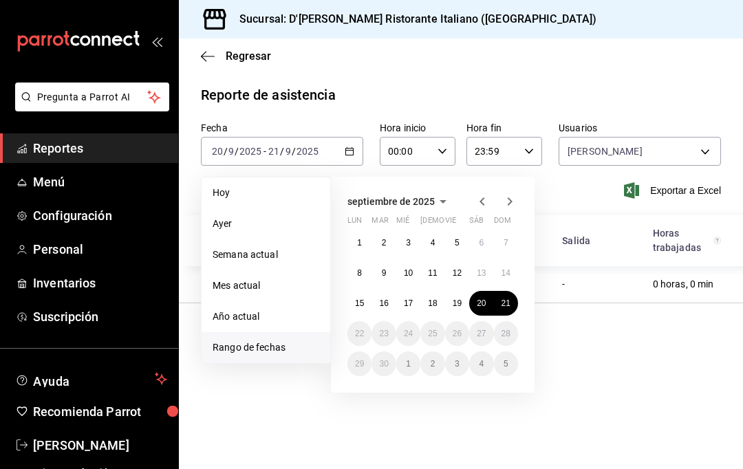
click at [361, 299] on abbr "15" at bounding box center [359, 304] width 9 height 10
click at [504, 299] on abbr "21" at bounding box center [506, 304] width 9 height 10
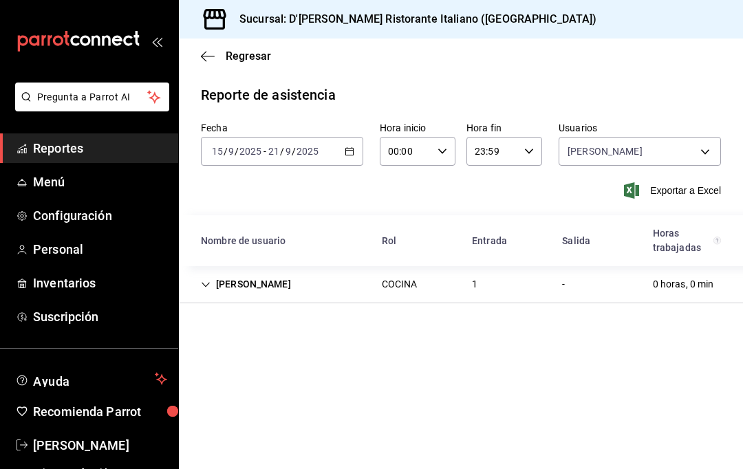
click at [701, 89] on body "Pregunta a Parrot AI Reportes Menú Configuración Personal Inventarios Suscripci…" at bounding box center [371, 234] width 743 height 469
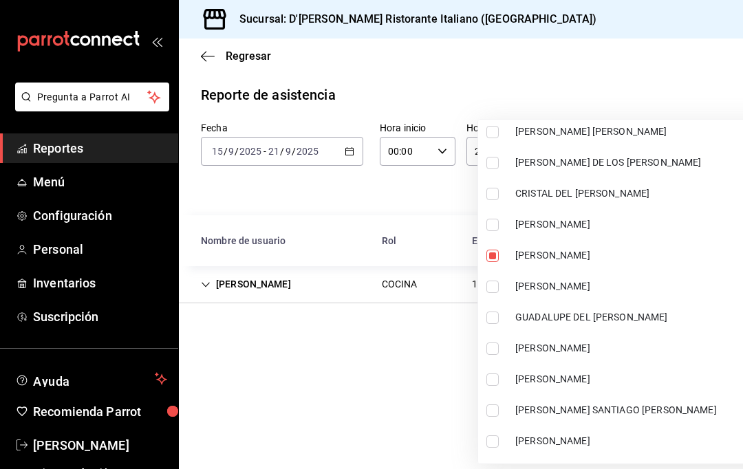
scroll to position [279, 0]
click at [494, 250] on input "checkbox" at bounding box center [492, 255] width 12 height 12
checkbox input "false"
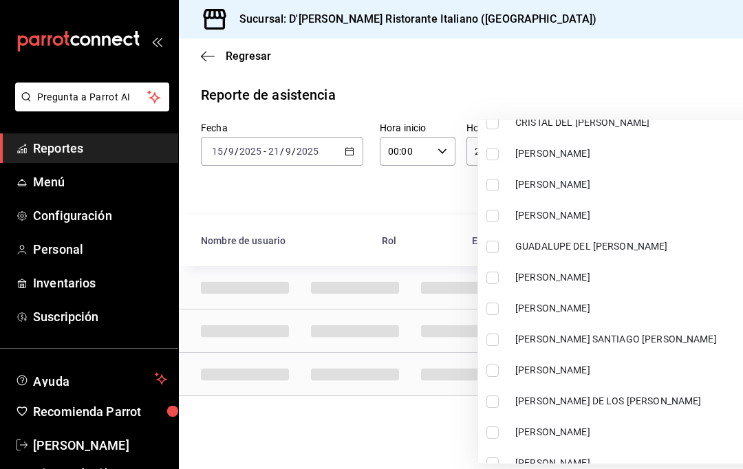
scroll to position [424, 0]
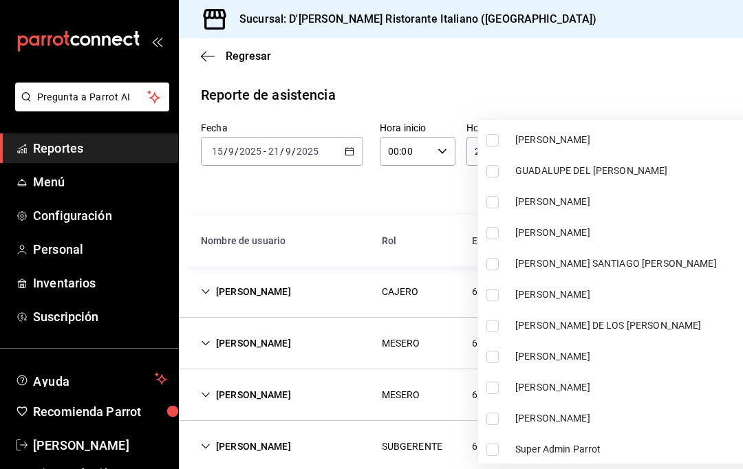
click at [498, 290] on input "checkbox" at bounding box center [492, 295] width 12 height 12
checkbox input "true"
type input "62821c11-d420-4861-98eb-f1a750ab96d5"
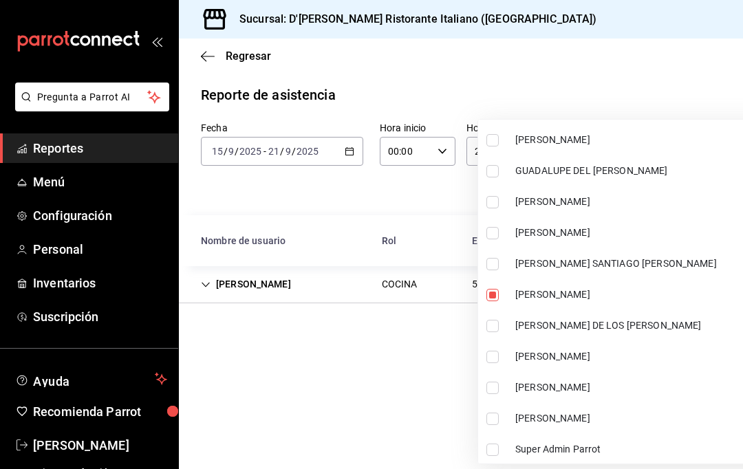
click at [401, 367] on div at bounding box center [371, 234] width 743 height 469
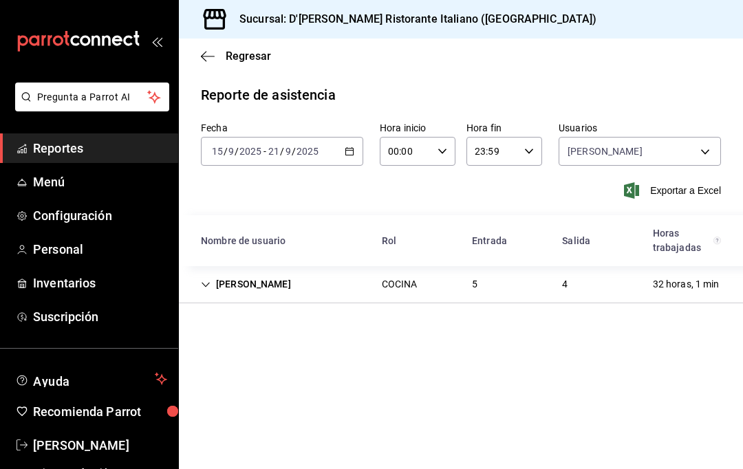
click at [693, 182] on span "Exportar a Excel" at bounding box center [674, 190] width 94 height 17
click at [704, 80] on body "Pregunta a Parrot AI Reportes Menú Configuración Personal Inventarios Suscripci…" at bounding box center [371, 234] width 743 height 469
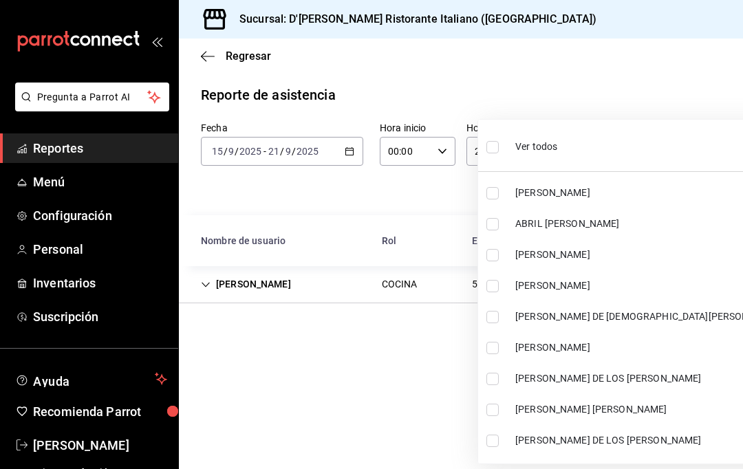
click at [706, 93] on div at bounding box center [371, 234] width 743 height 469
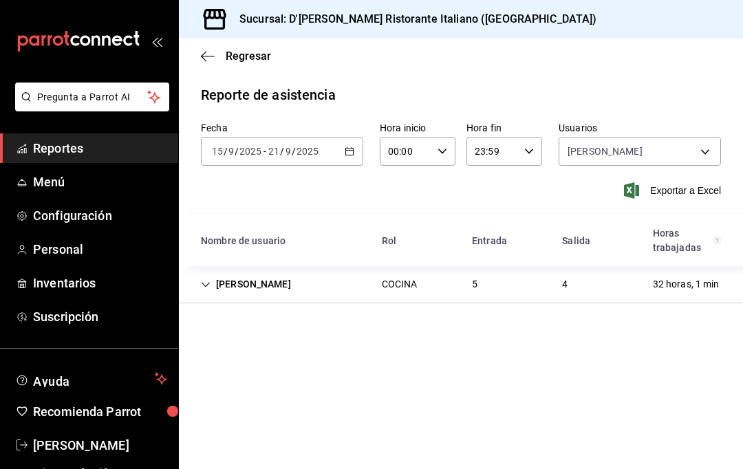
click at [718, 85] on body "Pregunta a Parrot AI Reportes Menú Configuración Personal Inventarios Suscripci…" at bounding box center [371, 234] width 743 height 469
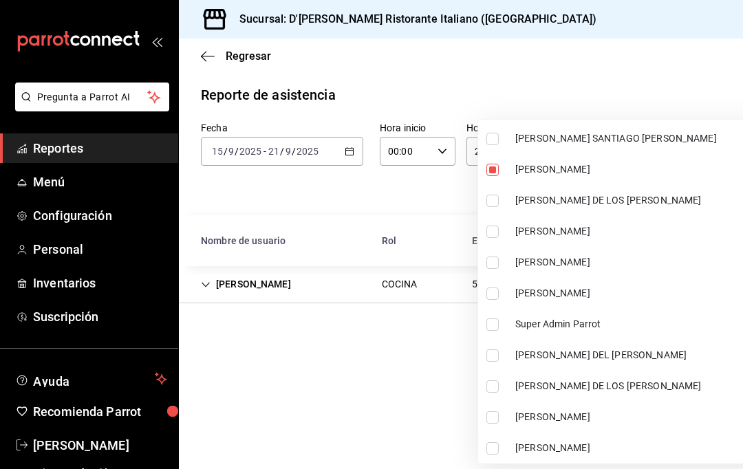
scroll to position [550, 0]
click at [612, 167] on span "[PERSON_NAME]" at bounding box center [649, 169] width 268 height 14
checkbox input "false"
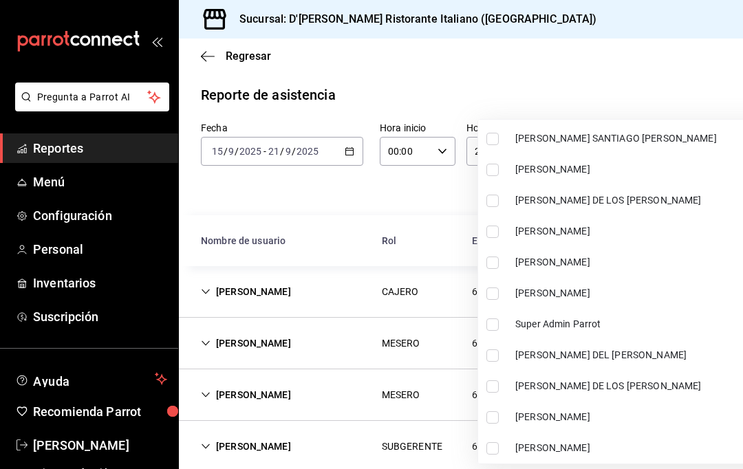
click at [651, 376] on li "[PERSON_NAME] DE LOS [PERSON_NAME]" at bounding box center [633, 386] width 310 height 31
type input "86b76ab2-c3ff-4c9a-a759-315c1f25a9fb"
checkbox input "true"
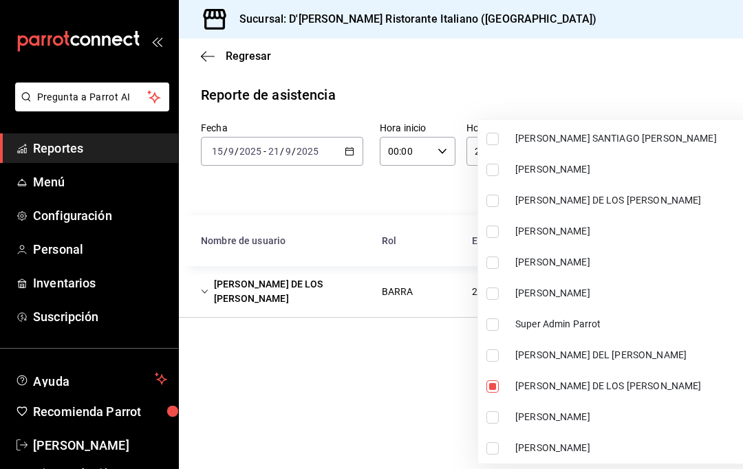
click at [395, 335] on div at bounding box center [371, 234] width 743 height 469
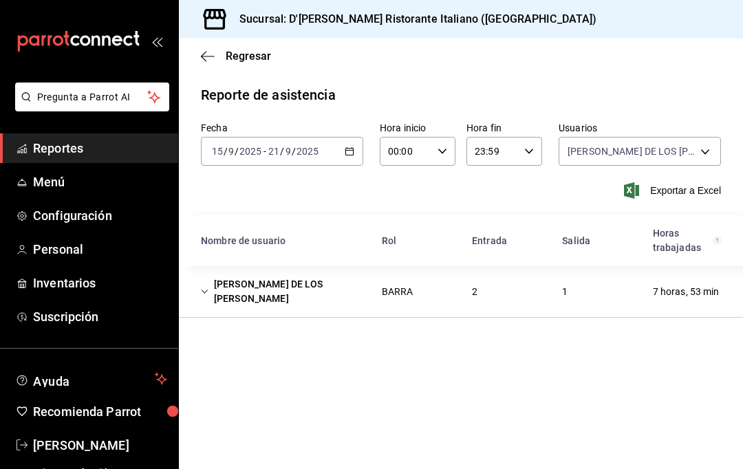
click at [671, 182] on span "Exportar a Excel" at bounding box center [674, 190] width 94 height 17
click at [701, 85] on body "Pregunta a Parrot AI Reportes Menú Configuración Personal Inventarios Suscripci…" at bounding box center [371, 234] width 743 height 469
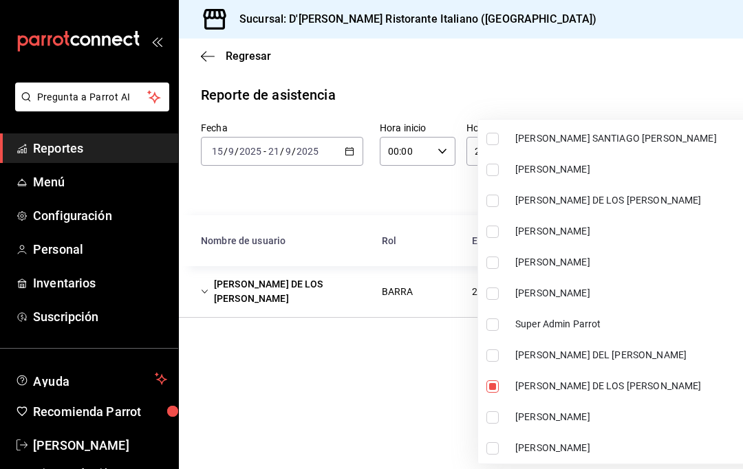
scroll to position [550, 0]
click at [504, 382] on label at bounding box center [495, 386] width 18 height 12
click at [499, 382] on input "checkbox" at bounding box center [492, 386] width 12 height 12
checkbox input "true"
type input "86b76ab2-c3ff-4c9a-a759-315c1f25a9fb"
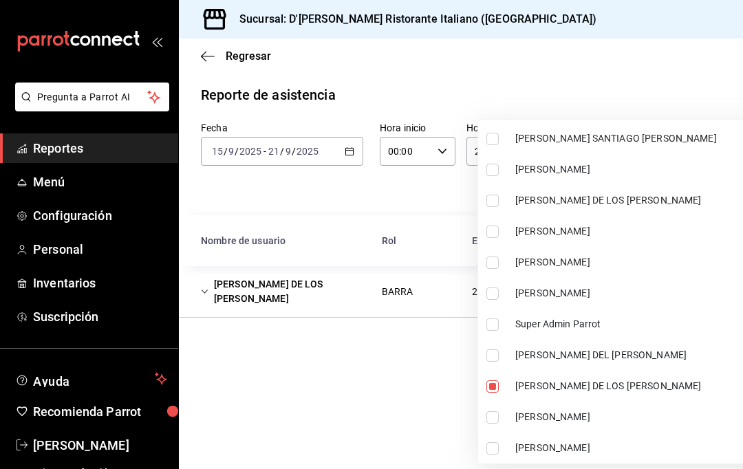
click at [588, 383] on span "[PERSON_NAME] DE LOS [PERSON_NAME]" at bounding box center [649, 386] width 268 height 14
checkbox input "false"
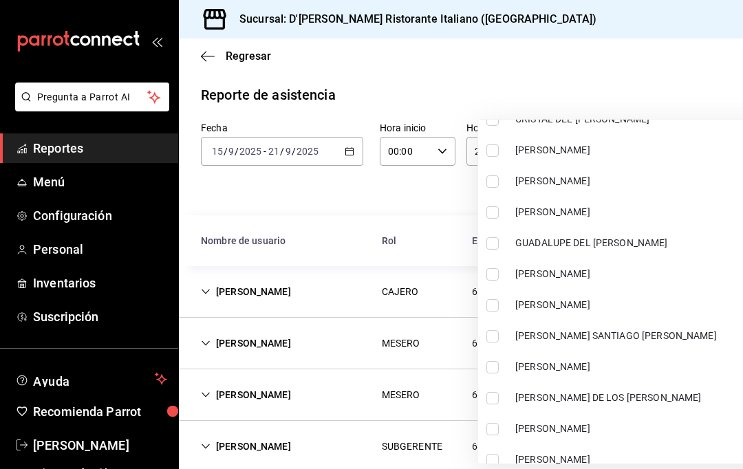
scroll to position [348, 0]
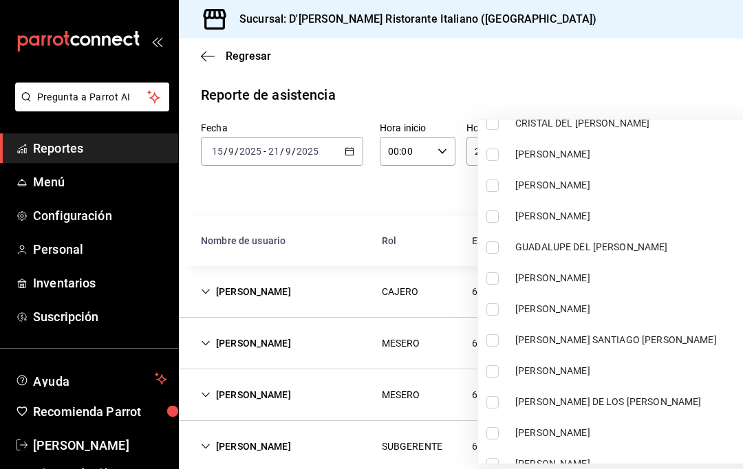
click at [610, 215] on span "[PERSON_NAME]" at bounding box center [649, 216] width 268 height 14
type input "c7b52462-bedd-42a9-9121-cc295ef6cd65"
checkbox input "true"
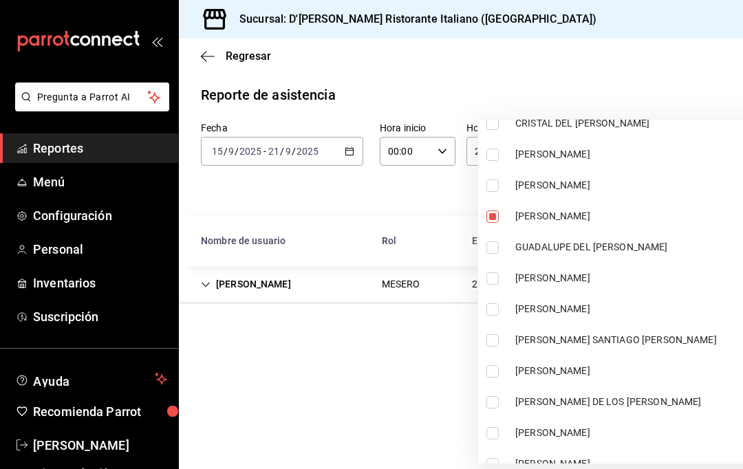
click at [418, 320] on div at bounding box center [371, 234] width 743 height 469
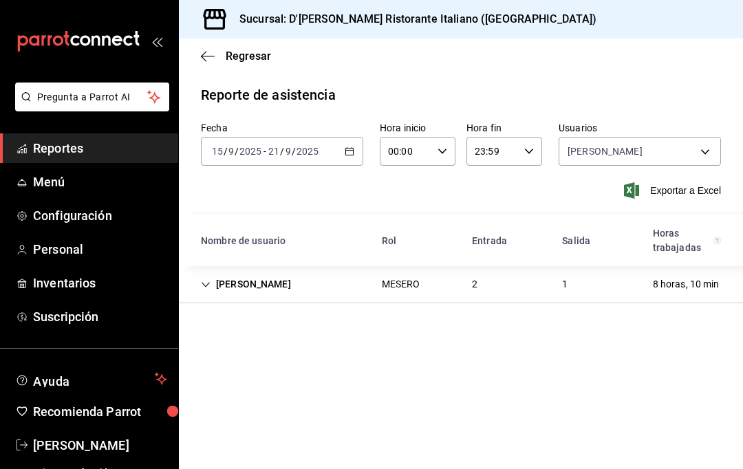
click at [694, 182] on span "Exportar a Excel" at bounding box center [674, 190] width 94 height 17
click at [706, 80] on body "Pregunta a Parrot AI Reportes Menú Configuración Personal Inventarios Suscripci…" at bounding box center [371, 234] width 743 height 469
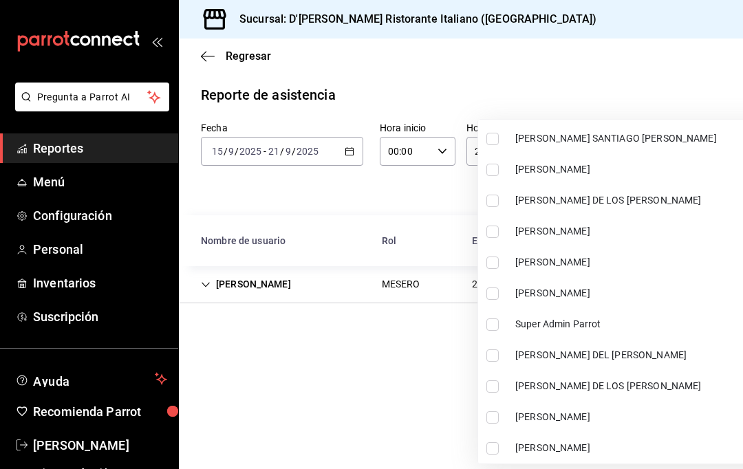
scroll to position [550, 0]
click at [660, 409] on li "[PERSON_NAME]" at bounding box center [633, 417] width 310 height 31
type input "c7b52462-bedd-42a9-9121-cc295ef6cd65,7520c60e-7cc4-42ca-abc9-bda8d54f8cdb"
checkbox input "true"
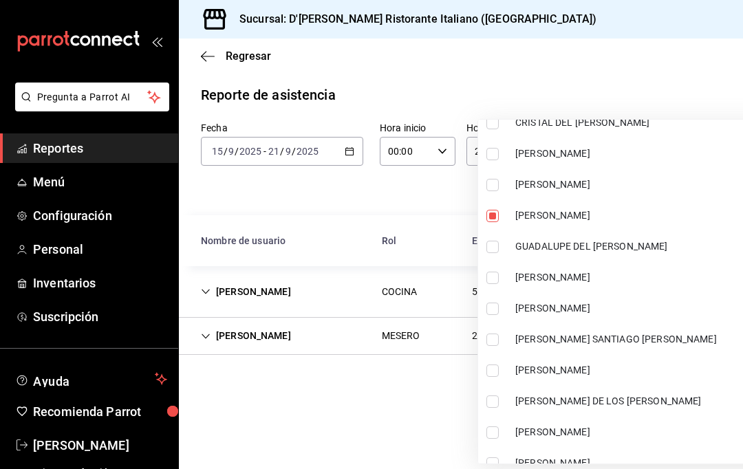
scroll to position [305, 0]
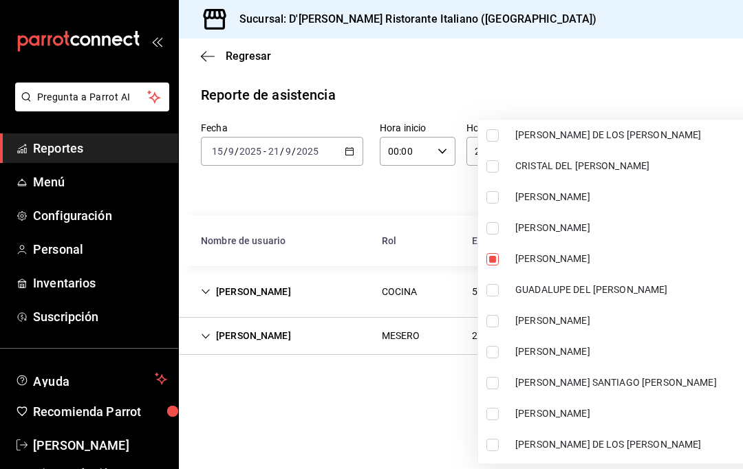
click at [584, 264] on span "[PERSON_NAME]" at bounding box center [649, 259] width 268 height 14
type input "7520c60e-7cc4-42ca-abc9-bda8d54f8cdb"
checkbox input "false"
click at [412, 321] on div at bounding box center [371, 234] width 743 height 469
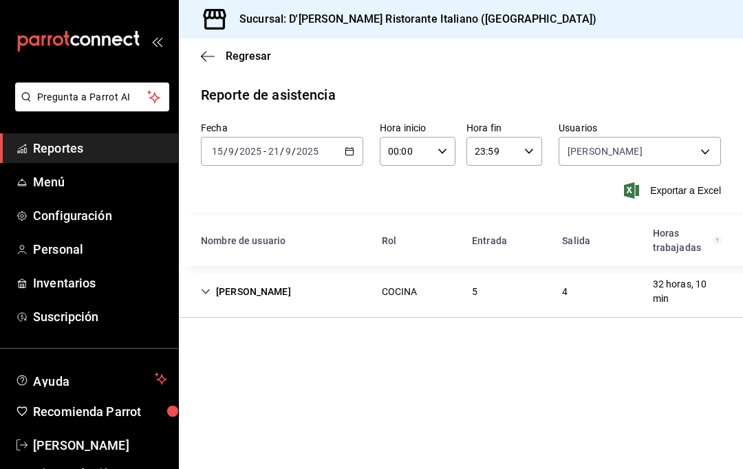
click at [700, 182] on span "Exportar a Excel" at bounding box center [674, 190] width 94 height 17
click at [704, 85] on body "Pregunta a Parrot AI Reportes Menú Configuración Personal Inventarios Suscripci…" at bounding box center [371, 234] width 743 height 469
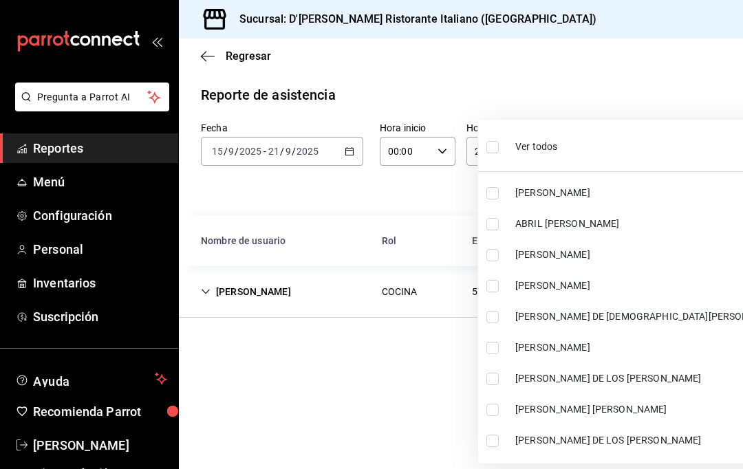
click at [590, 222] on span "ABRIL [PERSON_NAME]" at bounding box center [649, 224] width 268 height 14
type input "7520c60e-7cc4-42ca-abc9-bda8d54f8cdb,c847f7ff-4ec8-4711-b402-dbc889304ff0"
checkbox input "true"
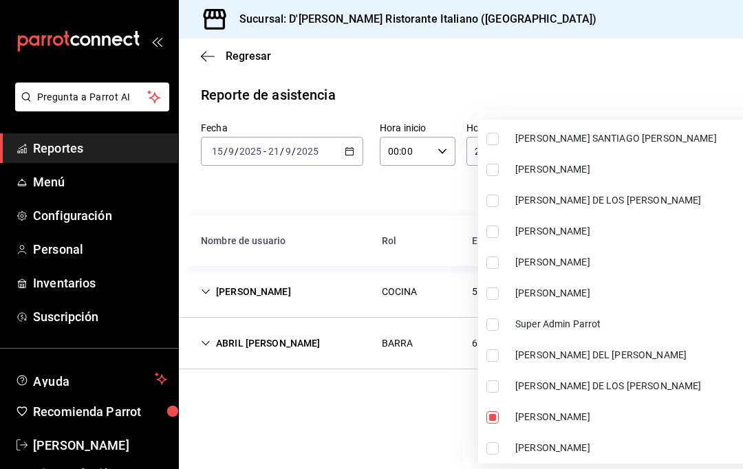
scroll to position [550, 0]
click at [641, 411] on span "[PERSON_NAME]" at bounding box center [649, 417] width 268 height 14
type input "c847f7ff-4ec8-4711-b402-dbc889304ff0"
checkbox input "false"
click at [401, 334] on div at bounding box center [371, 234] width 743 height 469
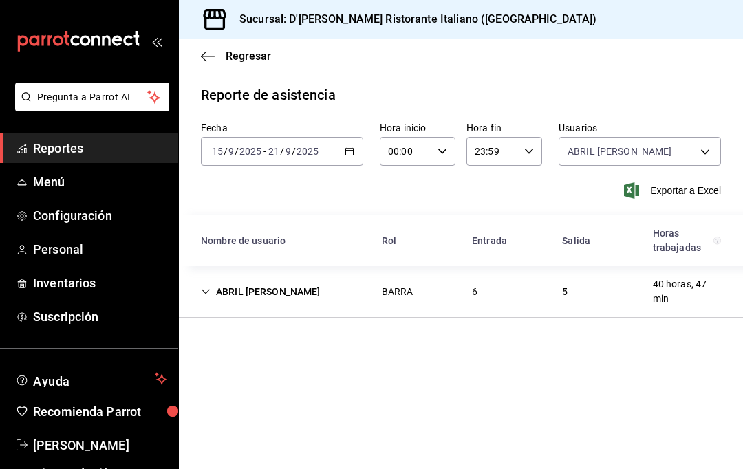
click at [680, 182] on span "Exportar a Excel" at bounding box center [674, 190] width 94 height 17
click at [704, 89] on body "Pregunta a Parrot AI Reportes Menú Configuración Personal Inventarios Suscripci…" at bounding box center [371, 234] width 743 height 469
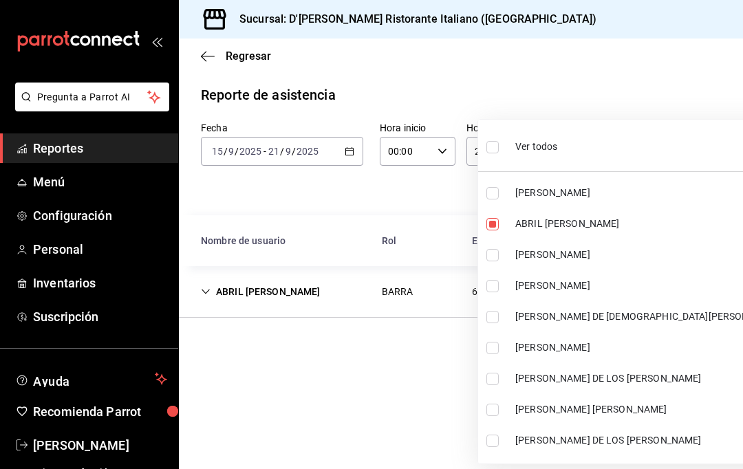
click at [497, 220] on input "checkbox" at bounding box center [492, 224] width 12 height 12
checkbox input "false"
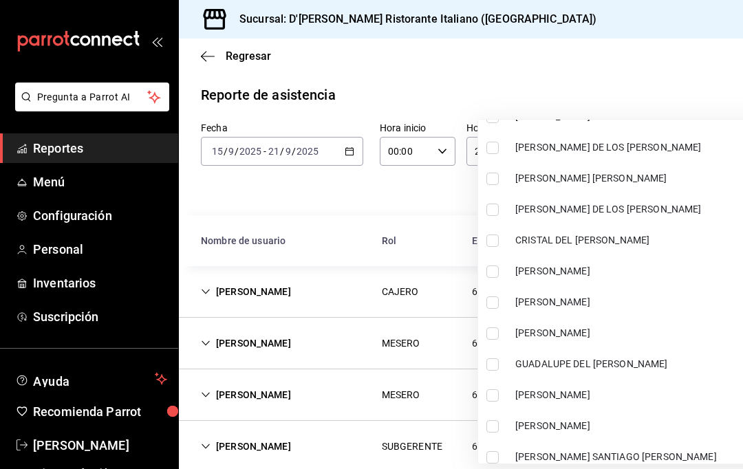
scroll to position [233, 0]
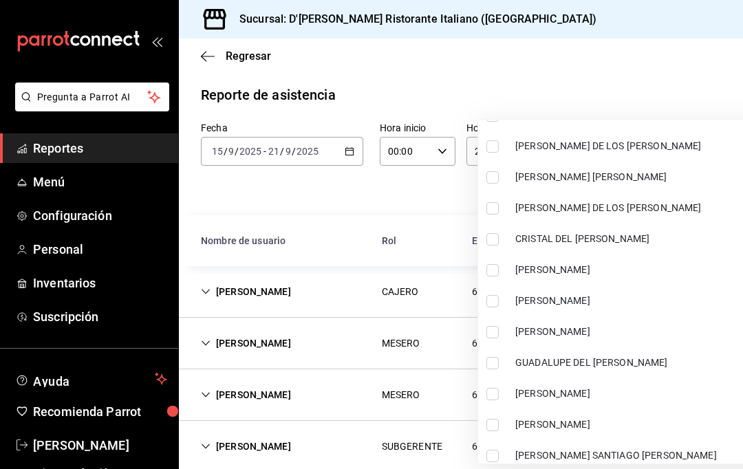
click at [607, 298] on span "[PERSON_NAME]" at bounding box center [649, 301] width 268 height 14
type input "a853ebd3-c438-4aee-9ab1-1bbd29203d32"
checkbox input "true"
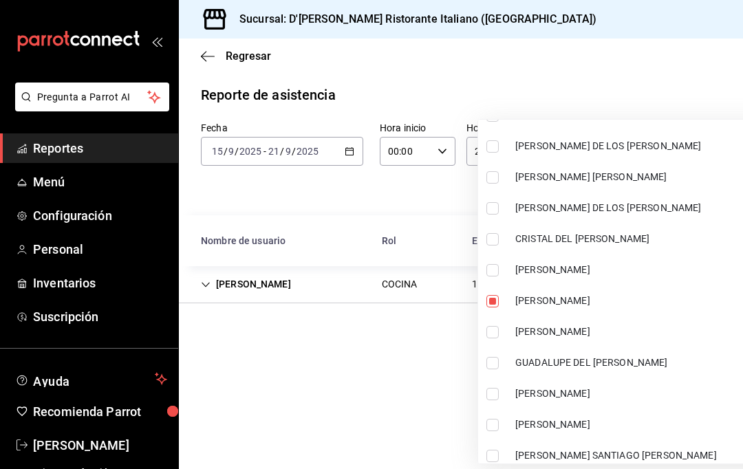
click at [431, 354] on div at bounding box center [371, 234] width 743 height 469
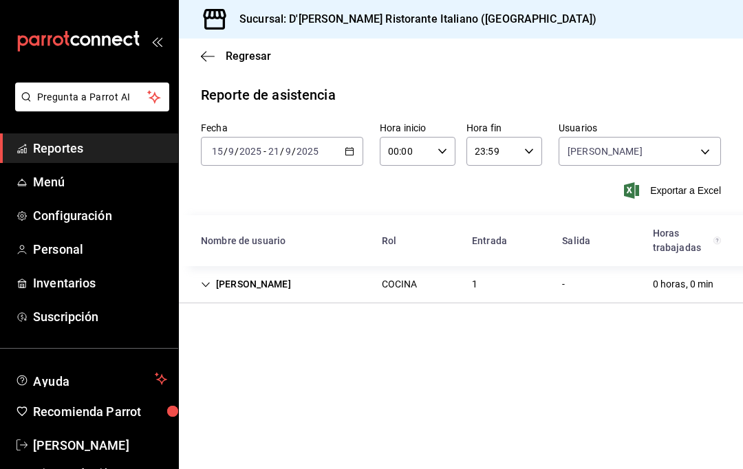
click at [681, 182] on span "Exportar a Excel" at bounding box center [674, 190] width 94 height 17
click at [80, 153] on span "Reportes" at bounding box center [100, 148] width 134 height 19
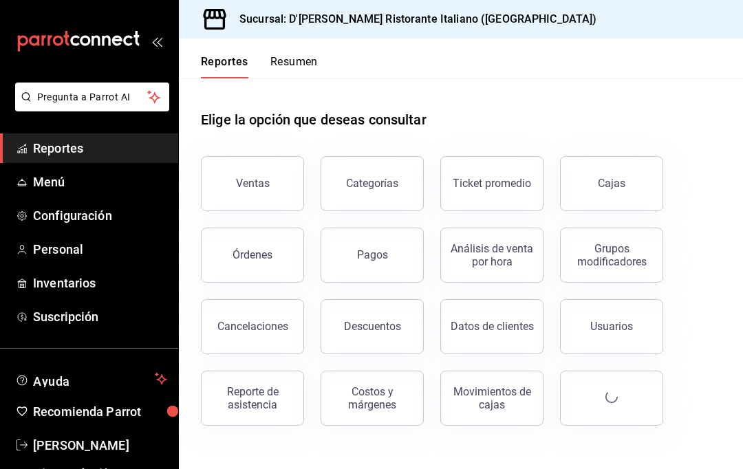
click at [252, 228] on button "Órdenes" at bounding box center [252, 255] width 103 height 55
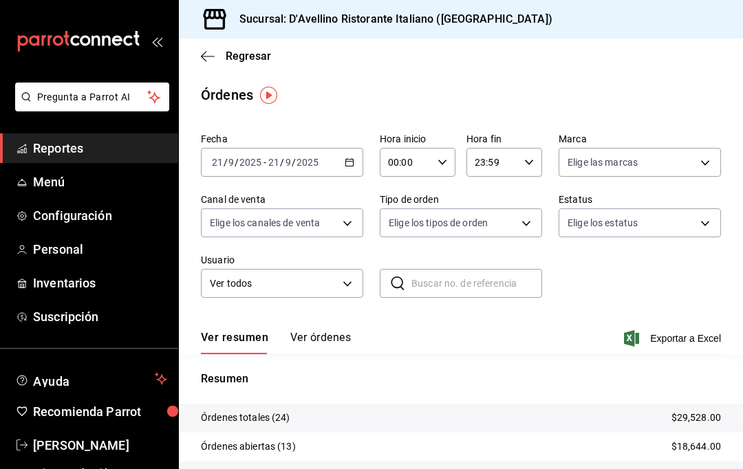
click at [324, 332] on button "Ver órdenes" at bounding box center [320, 342] width 61 height 23
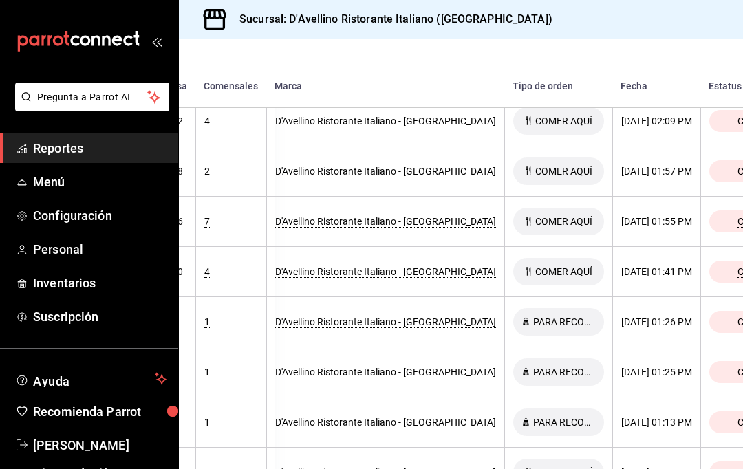
scroll to position [1131, 467]
click at [733, 418] on span "Cerrada" at bounding box center [755, 422] width 45 height 11
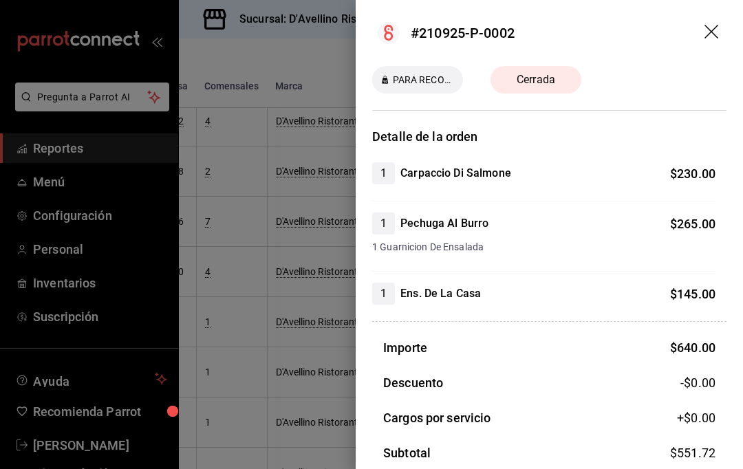
click at [709, 30] on icon "drag" at bounding box center [712, 33] width 17 height 17
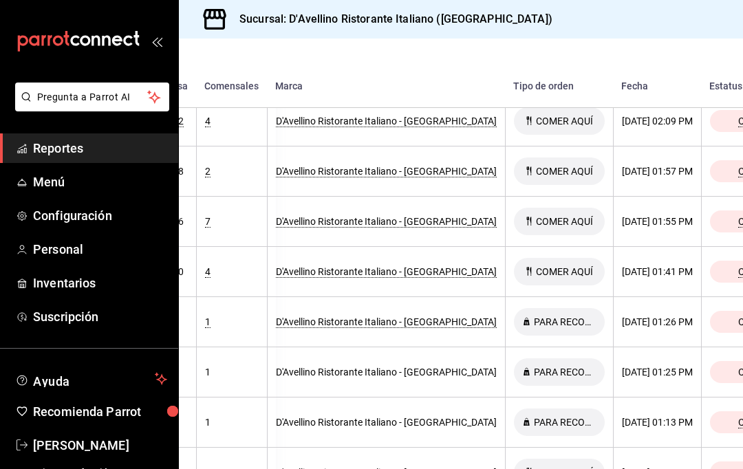
click at [710, 365] on div "Cerrada" at bounding box center [755, 372] width 91 height 22
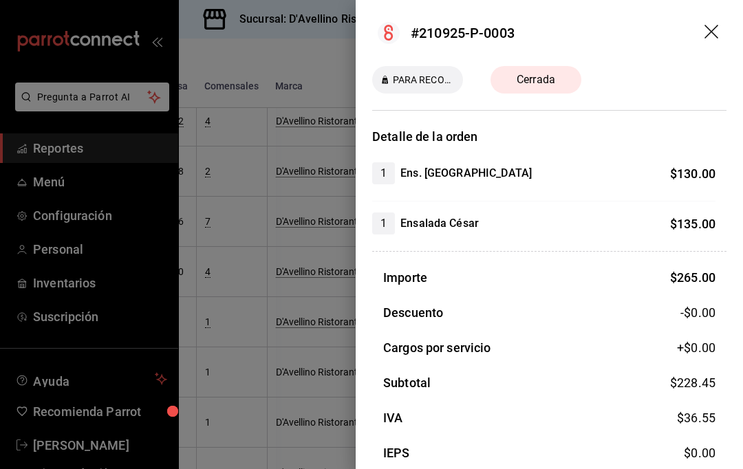
scroll to position [0, 0]
click at [714, 25] on icon "drag" at bounding box center [712, 33] width 17 height 17
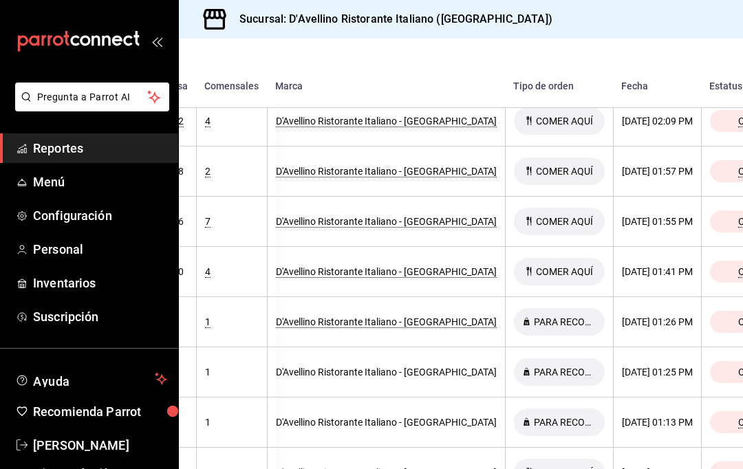
click at [733, 320] on span "Cerrada" at bounding box center [755, 321] width 45 height 11
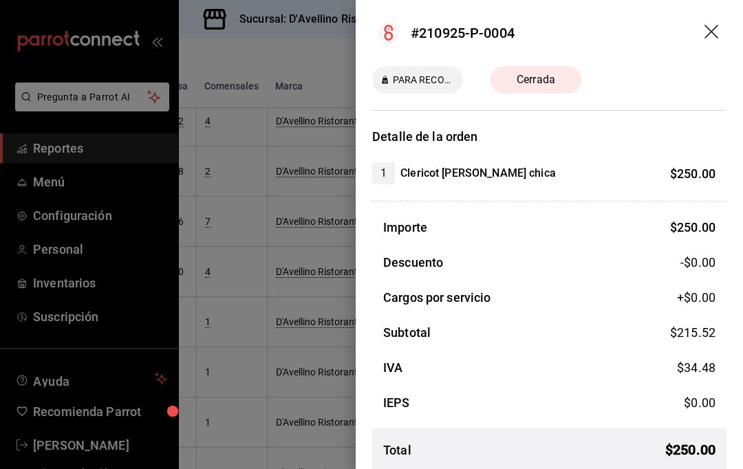
click at [713, 25] on icon "drag" at bounding box center [712, 33] width 17 height 17
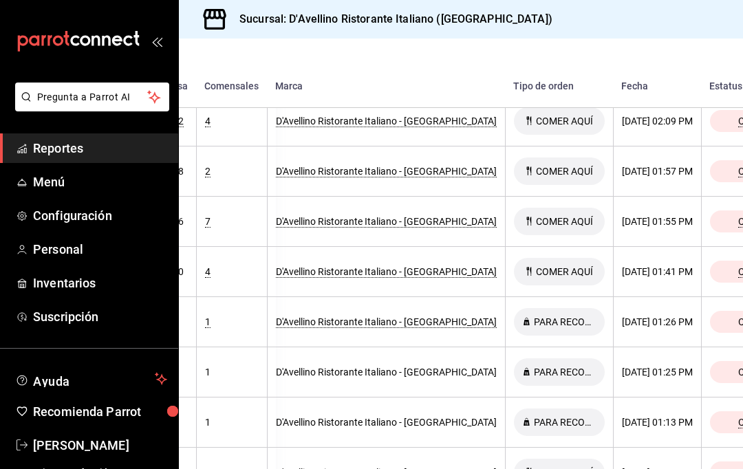
scroll to position [10, 0]
click at [733, 267] on span "Cerrada" at bounding box center [755, 271] width 45 height 11
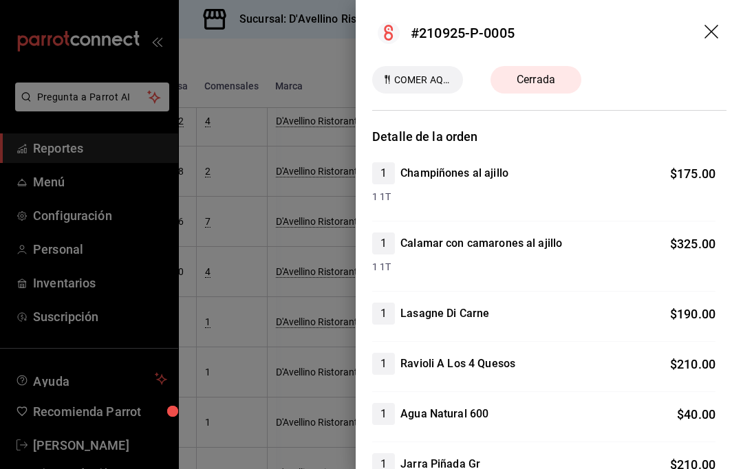
click at [706, 27] on icon "drag" at bounding box center [711, 32] width 14 height 14
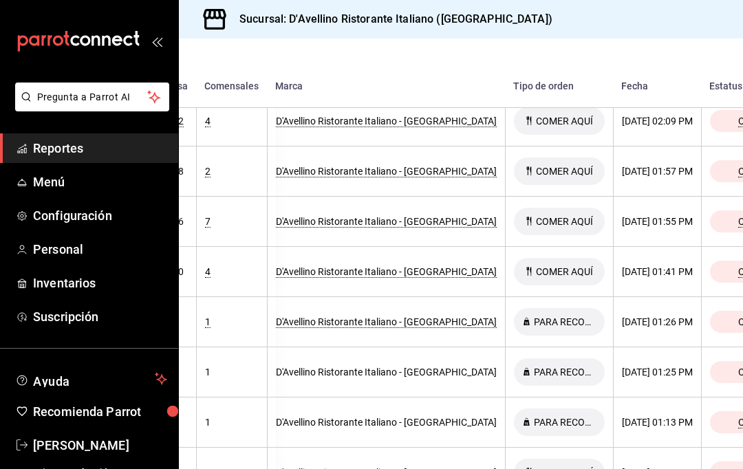
click at [710, 261] on div "Cerrada" at bounding box center [755, 272] width 91 height 22
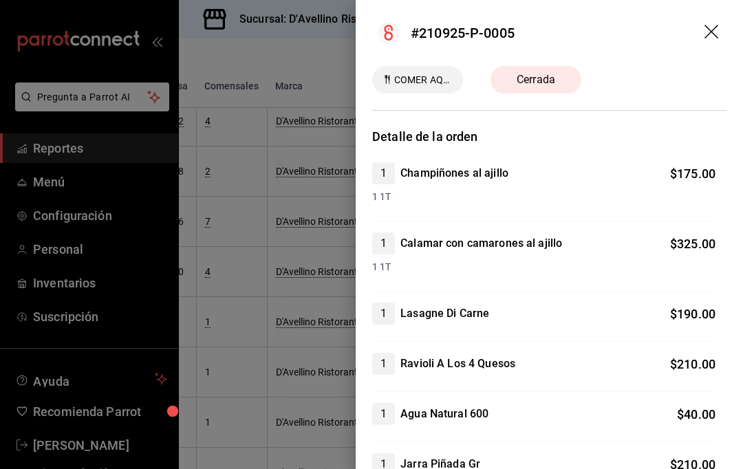
scroll to position [0, 0]
click at [714, 32] on icon "drag" at bounding box center [712, 33] width 17 height 17
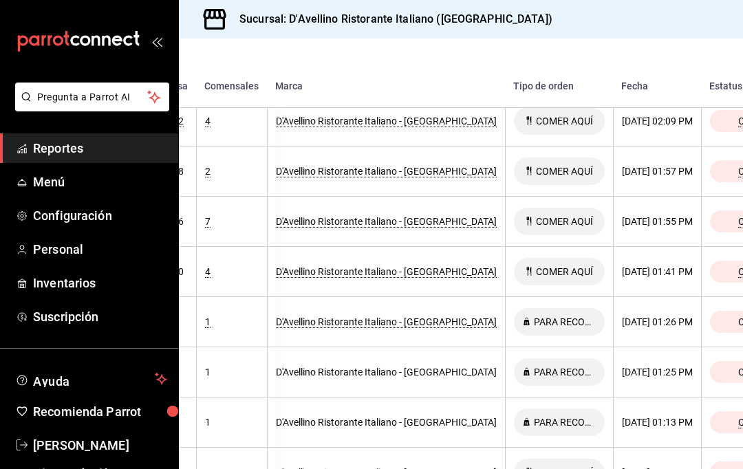
click at [733, 166] on span "Cerrada" at bounding box center [755, 171] width 45 height 11
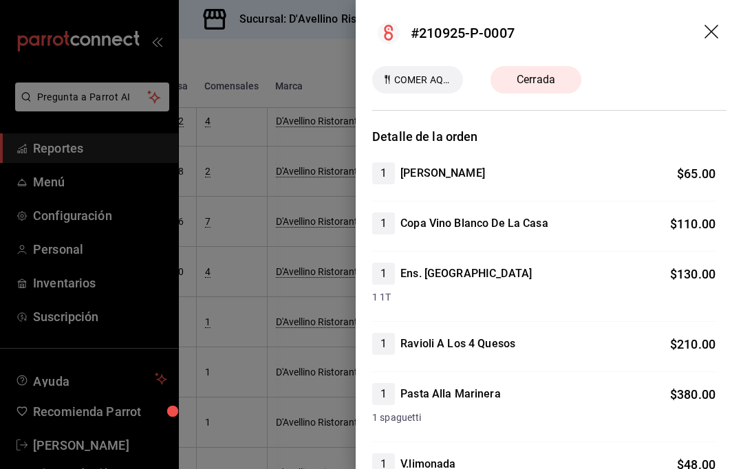
click at [715, 27] on icon "drag" at bounding box center [711, 32] width 14 height 14
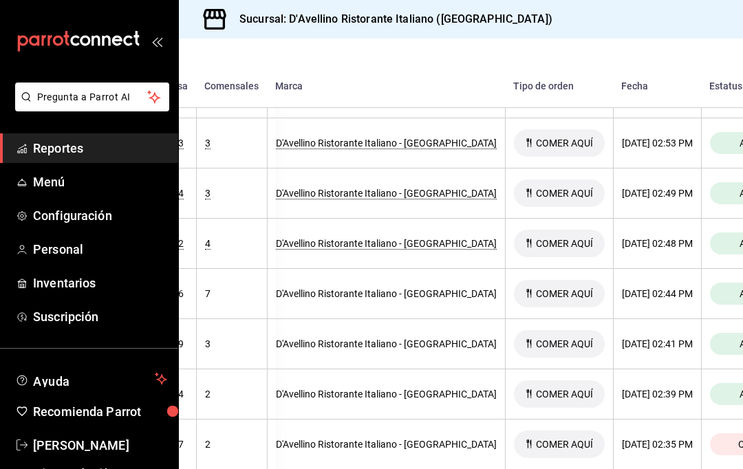
scroll to position [709, 467]
